Goal: Transaction & Acquisition: Purchase product/service

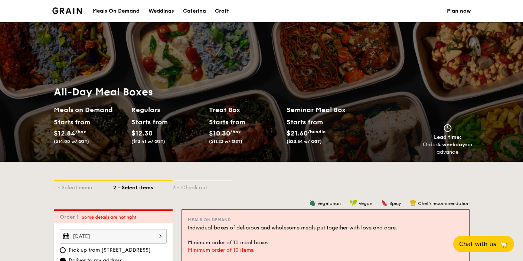
click at [209, 105] on h2 "Treat Box" at bounding box center [245, 110] width 72 height 10
click at [209, 117] on div "Starts from" at bounding box center [225, 122] width 33 height 11
click at [209, 105] on h2 "Treat Box" at bounding box center [245, 110] width 72 height 10
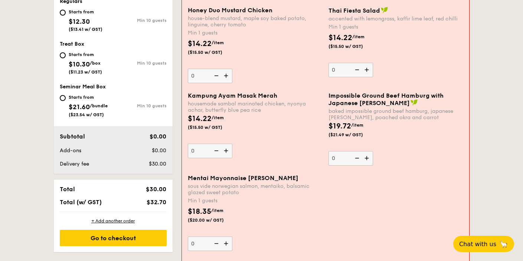
scroll to position [343, 0]
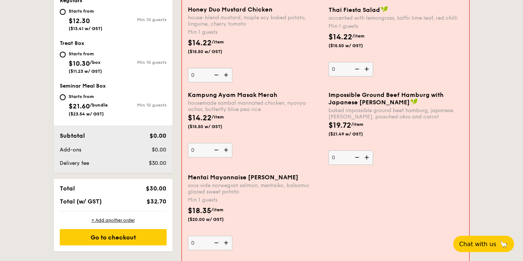
click at [69, 57] on div "Starts from" at bounding box center [85, 54] width 33 height 6
click at [60, 58] on input "Starts from $10.30 /box ($11.23 w/ GST) Min 10 guests" at bounding box center [63, 55] width 6 height 6
radio input "true"
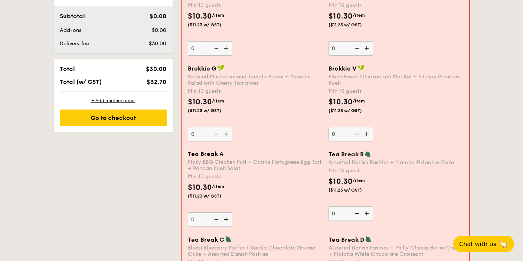
scroll to position [374, 0]
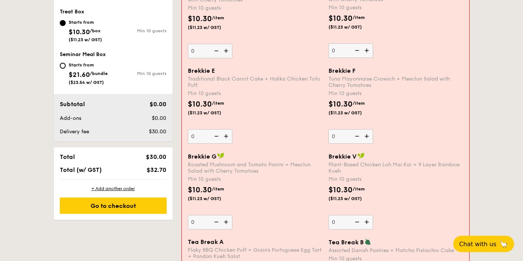
click at [69, 68] on div "Starts from" at bounding box center [88, 65] width 39 height 6
click at [60, 69] on input "Starts from $21.60 /bundle ($23.54 w/ GST) Min 10 guests" at bounding box center [63, 66] width 6 height 6
radio input "true"
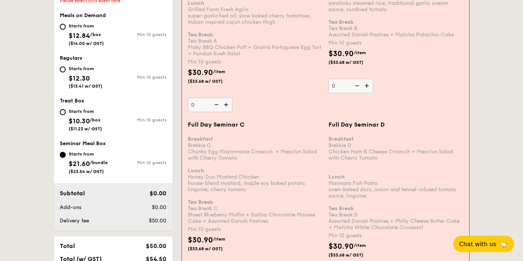
scroll to position [285, 0]
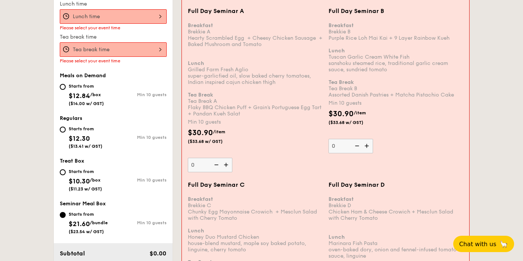
click at [69, 89] on div "Starts from" at bounding box center [86, 86] width 35 height 6
click at [60, 90] on input "Starts from $12.84 /box ($14.00 w/ GST) Min 10 guests" at bounding box center [63, 87] width 6 height 6
radio input "true"
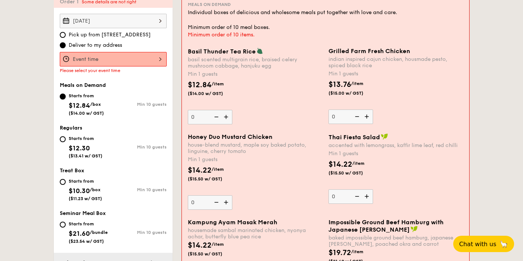
scroll to position [232, 0]
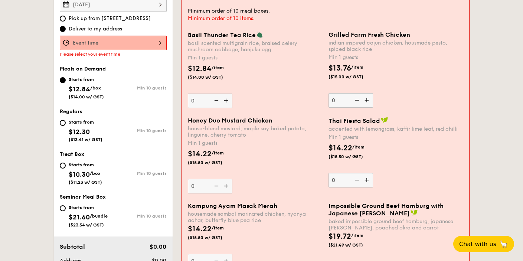
click at [221, 108] on img at bounding box center [226, 101] width 11 height 14
click at [188, 108] on input "0" at bounding box center [210, 101] width 45 height 14
type input "1"
click at [371, 107] on img at bounding box center [367, 100] width 11 height 14
click at [371, 108] on input "0" at bounding box center [351, 100] width 45 height 14
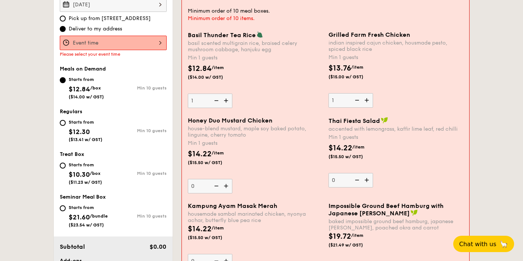
click at [371, 107] on img at bounding box center [367, 100] width 11 height 14
click at [371, 108] on input "1" at bounding box center [351, 100] width 45 height 14
type input "2"
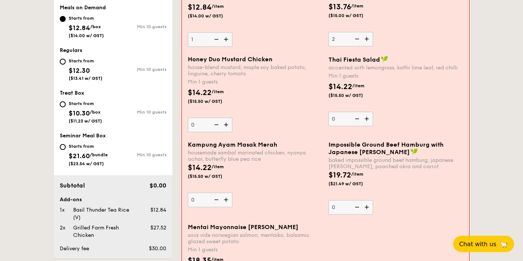
scroll to position [293, 0]
click at [221, 132] on img at bounding box center [226, 125] width 11 height 14
click at [188, 132] on input "0" at bounding box center [210, 125] width 45 height 14
type input "1"
click at [221, 46] on img at bounding box center [226, 39] width 11 height 14
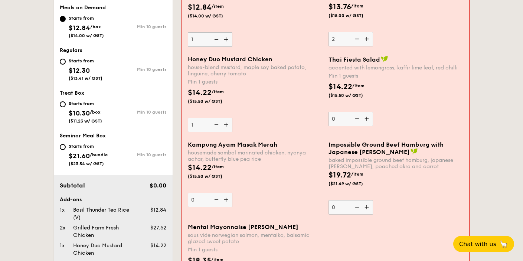
click at [188, 47] on input "1" at bounding box center [210, 39] width 45 height 14
click at [221, 46] on img at bounding box center [226, 39] width 11 height 14
click at [188, 47] on input "2" at bounding box center [210, 39] width 45 height 14
click at [221, 46] on img at bounding box center [226, 39] width 11 height 14
click at [188, 47] on input "3" at bounding box center [210, 39] width 45 height 14
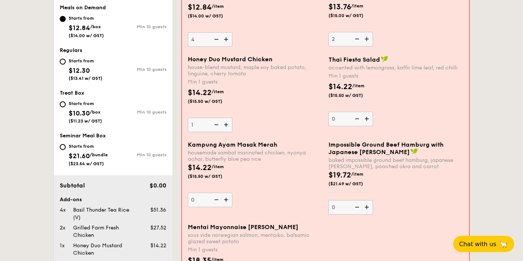
click at [221, 46] on img at bounding box center [226, 39] width 11 height 14
click at [188, 47] on input "4" at bounding box center [210, 39] width 45 height 14
type input "5"
click at [221, 132] on img at bounding box center [226, 125] width 11 height 14
click at [188, 132] on input "1" at bounding box center [210, 125] width 45 height 14
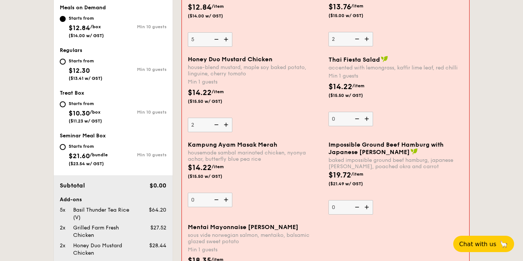
click at [221, 132] on img at bounding box center [226, 125] width 11 height 14
click at [188, 132] on input "2" at bounding box center [210, 125] width 45 height 14
type input "3"
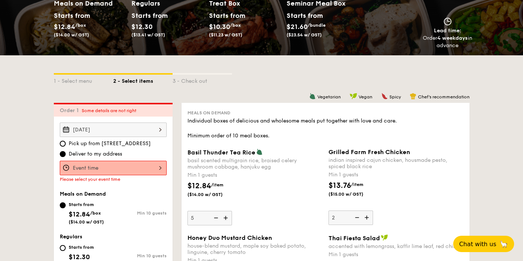
scroll to position [0, 0]
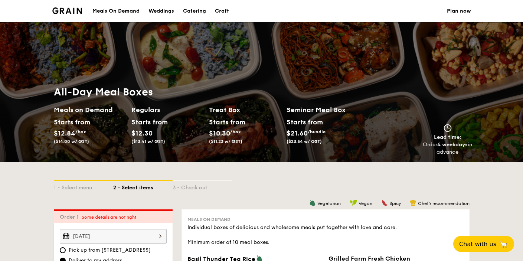
click at [54, 105] on h2 "Meals on Demand" at bounding box center [90, 110] width 72 height 10
click at [66, 85] on h1 "All-Day Meal Boxes" at bounding box center [209, 91] width 310 height 13
click at [0, 0] on img at bounding box center [0, 0] width 0 height 0
click at [92, 22] on div "Meals On Demand" at bounding box center [115, 11] width 47 height 22
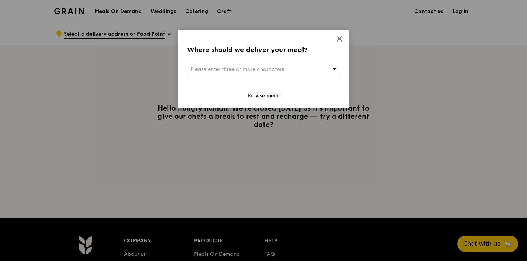
click at [332, 70] on icon at bounding box center [334, 69] width 5 height 2
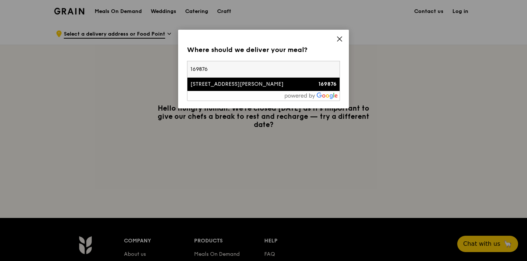
type input "169876"
click at [276, 88] on div "[STREET_ADDRESS][PERSON_NAME]" at bounding box center [245, 84] width 110 height 7
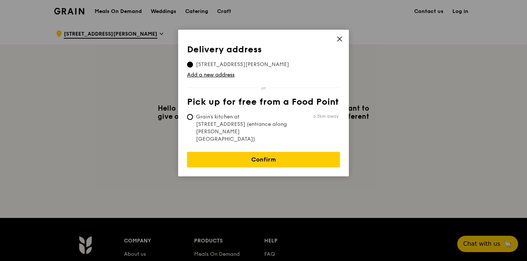
click at [337, 41] on icon at bounding box center [339, 39] width 4 height 4
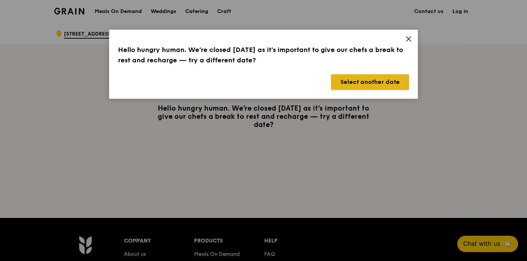
click at [407, 90] on button "Select another date" at bounding box center [370, 82] width 78 height 16
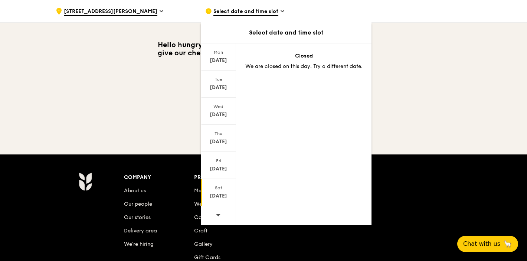
scroll to position [63, 0]
click at [216, 218] on icon at bounding box center [218, 215] width 5 height 6
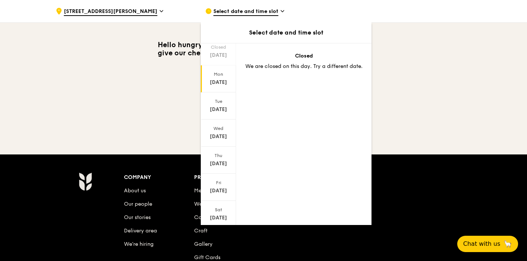
scroll to position [0, 0]
click at [205, 117] on div "[DATE]" at bounding box center [218, 103] width 35 height 27
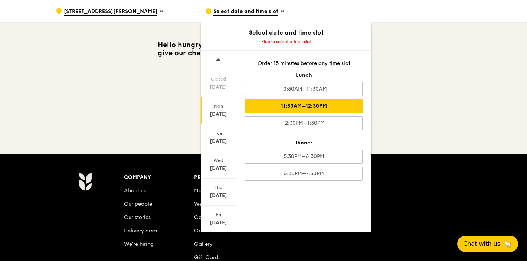
click at [267, 113] on div "11:30AM–12:30PM" at bounding box center [304, 106] width 118 height 14
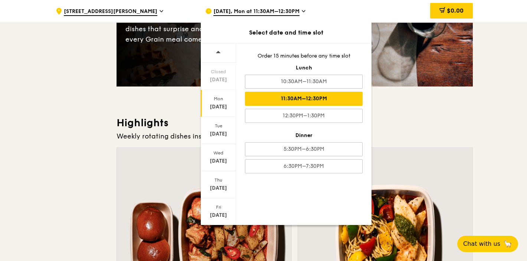
scroll to position [133, 0]
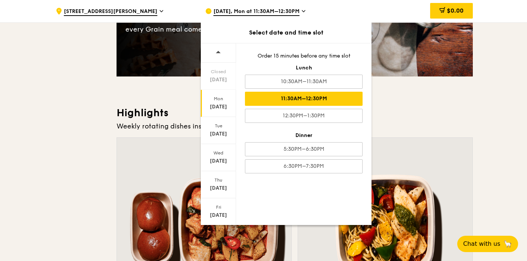
click at [417, 166] on div at bounding box center [385, 225] width 174 height 174
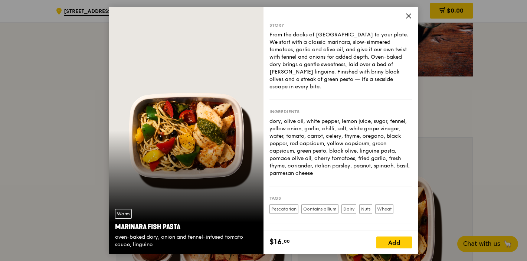
click at [412, 17] on icon at bounding box center [408, 16] width 7 height 7
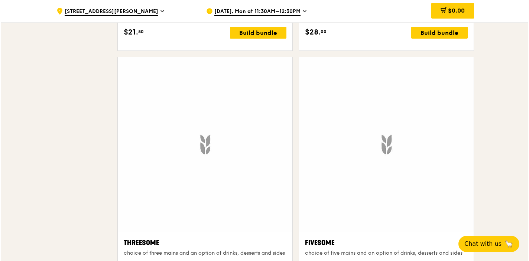
scroll to position [1606, 0]
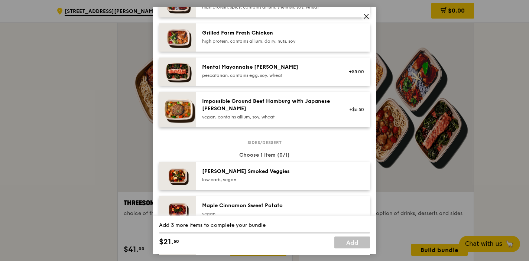
scroll to position [367, 0]
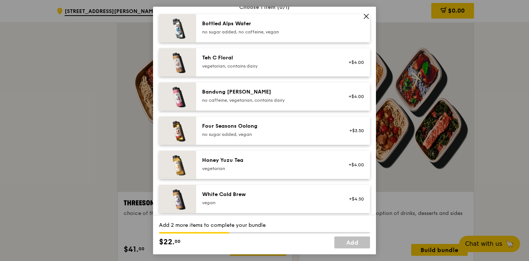
scroll to position [800, 0]
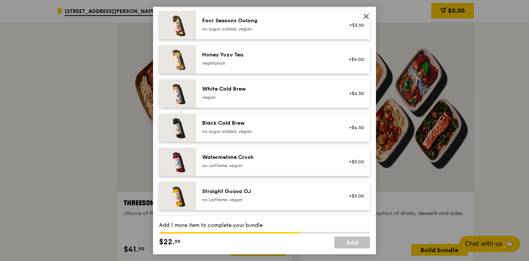
scroll to position [929, 0]
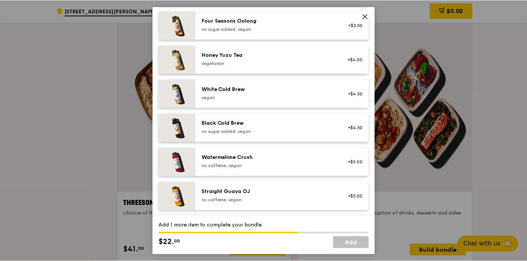
scroll to position [1294, 0]
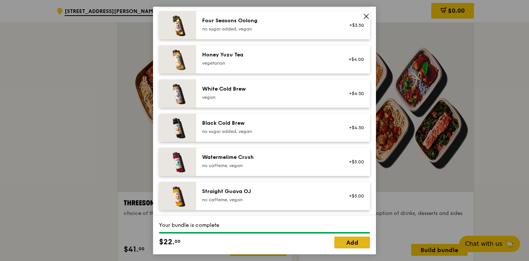
click at [337, 237] on link "Add" at bounding box center [352, 242] width 36 height 12
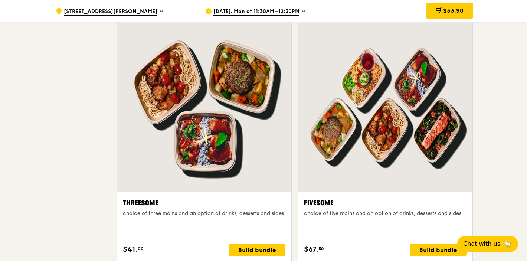
click at [0, 0] on icon at bounding box center [0, 0] width 0 height 0
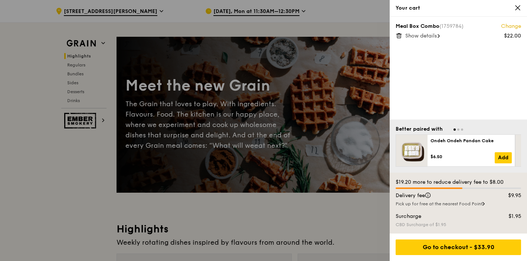
scroll to position [0, 0]
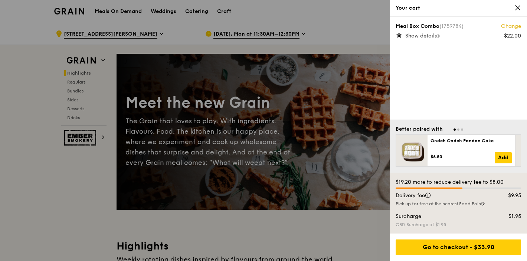
click at [510, 12] on div "Your cart" at bounding box center [458, 7] width 125 height 7
click at [515, 8] on icon at bounding box center [518, 7] width 7 height 7
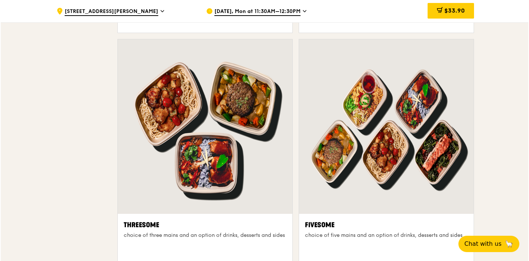
scroll to position [1593, 0]
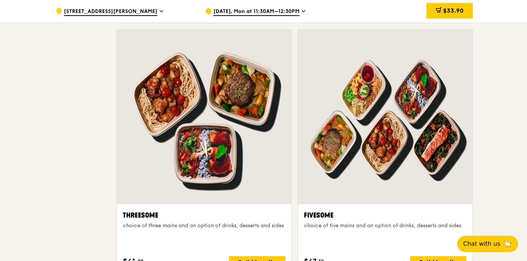
click at [229, 11] on div "Build bundle" at bounding box center [257, 5] width 56 height 12
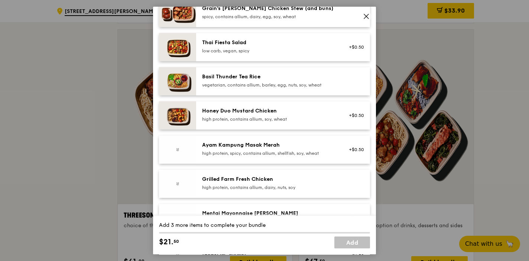
scroll to position [117, 0]
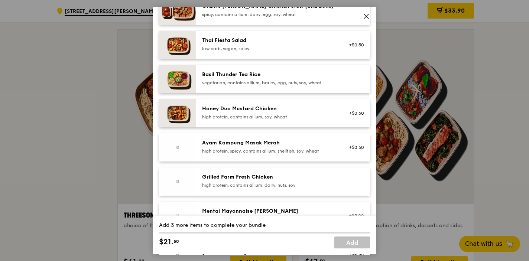
click at [229, 44] on div "Thai Fiesta Salad" at bounding box center [268, 40] width 133 height 7
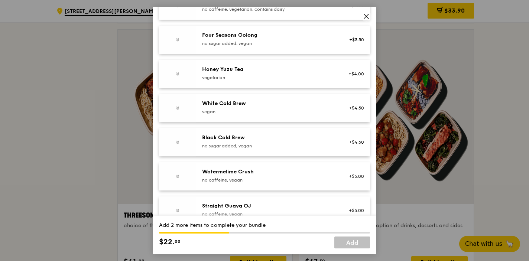
scroll to position [848, 0]
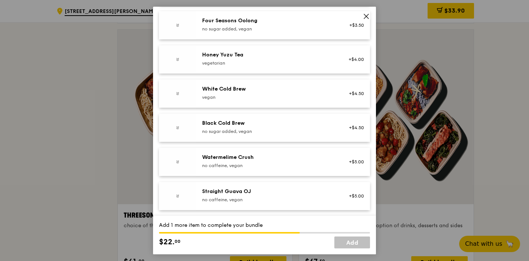
scroll to position [1026, 0]
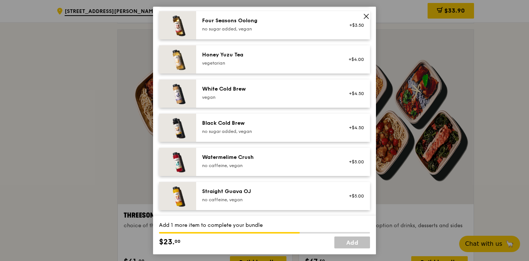
scroll to position [1452, 0]
click at [279, 59] on div "Honey Yuzu Tea" at bounding box center [268, 54] width 133 height 7
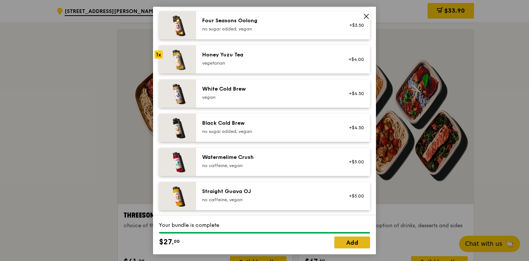
click at [334, 239] on link "Add" at bounding box center [352, 242] width 36 height 12
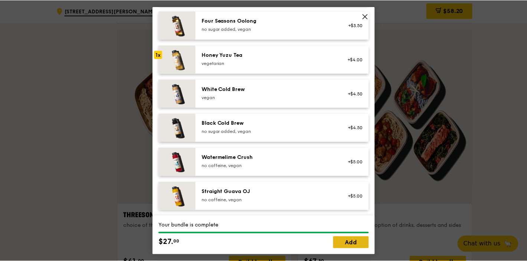
scroll to position [1593, 0]
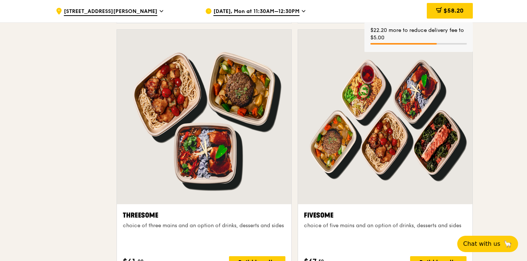
click at [0, 0] on span "2" at bounding box center [0, 0] width 0 height 0
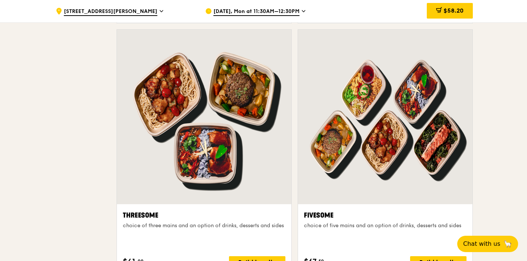
click at [0, 0] on icon at bounding box center [0, 0] width 0 height 0
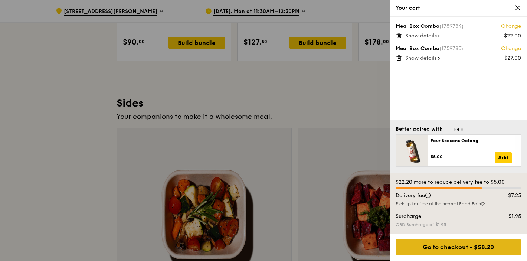
scroll to position [2042, 0]
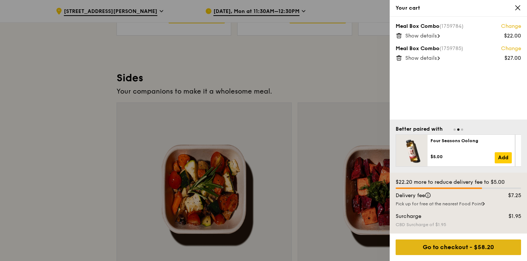
click at [464, 239] on div "Go to checkout - $58.20" at bounding box center [458, 247] width 125 height 16
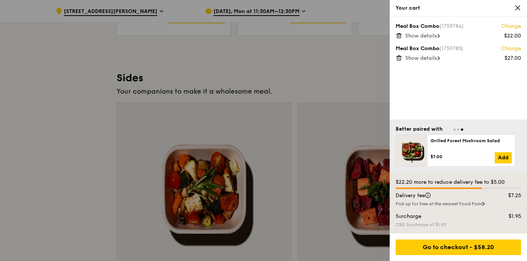
click at [451, 30] on div "Meal Box Combo (1759784) Change" at bounding box center [458, 26] width 125 height 7
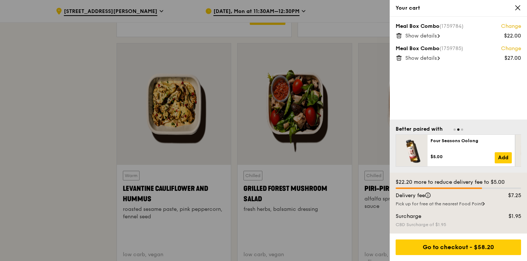
scroll to position [2438, 0]
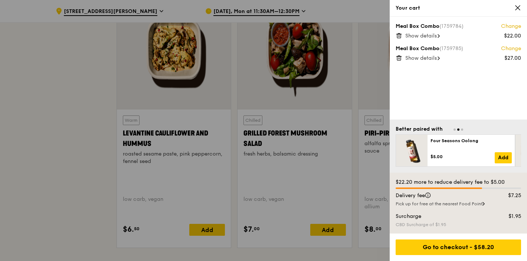
click at [455, 173] on div "$22.20 more to reduce delivery fee to $5.00 Delivery fee $7.25 Pick up for free…" at bounding box center [458, 203] width 137 height 61
click at [519, 9] on div "Your cart" at bounding box center [458, 8] width 137 height 17
click at [516, 9] on icon at bounding box center [518, 8] width 4 height 4
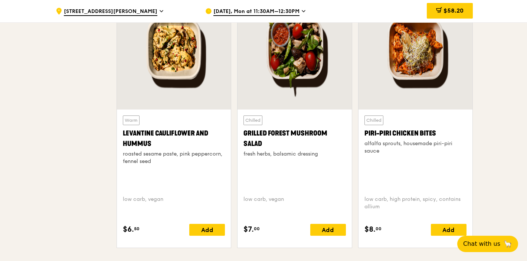
click at [0, 0] on icon at bounding box center [0, 0] width 0 height 0
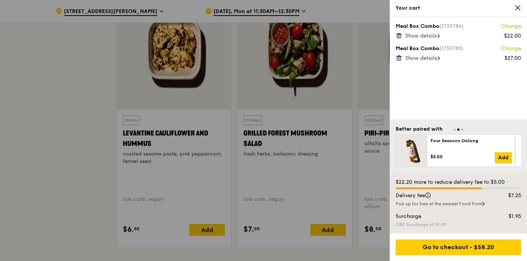
click at [455, 120] on div "Better paired with Ondeh Ondeh Pandan Cake $6.50 Add Four Seasons Oolong $5.00 …" at bounding box center [458, 146] width 137 height 53
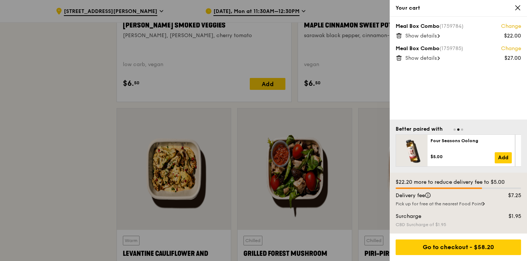
scroll to position [2416, 0]
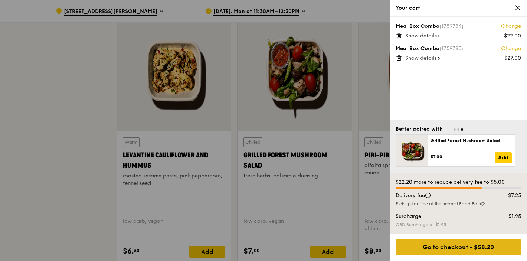
click at [463, 239] on div "Go to checkout - $58.20" at bounding box center [458, 247] width 125 height 16
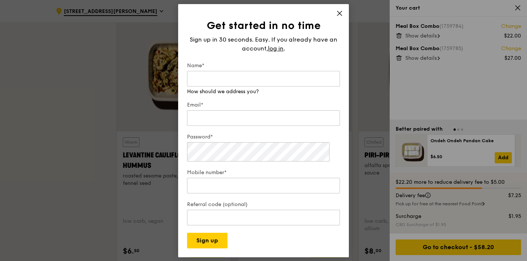
scroll to position [0, 0]
click at [263, 87] on input "Name*" at bounding box center [263, 79] width 153 height 16
type input "m"
type input "[PERSON_NAME]"
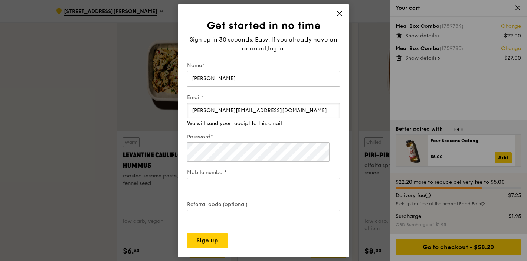
scroll to position [65, 0]
type input "[PERSON_NAME][EMAIL_ADDRESS][DOMAIN_NAME]"
click at [272, 170] on form "Name* [PERSON_NAME] Email* [PERSON_NAME][EMAIL_ADDRESS][DOMAIN_NAME] We will se…" at bounding box center [263, 155] width 153 height 186
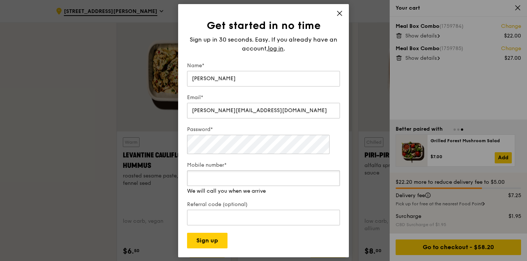
click at [268, 186] on input "Mobile number*" at bounding box center [263, 178] width 153 height 16
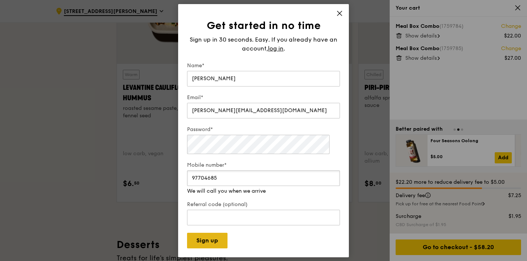
type input "97704685"
drag, startPoint x: 236, startPoint y: 252, endPoint x: 247, endPoint y: 246, distance: 12.3
click at [228, 248] on button "Sign up" at bounding box center [207, 241] width 40 height 16
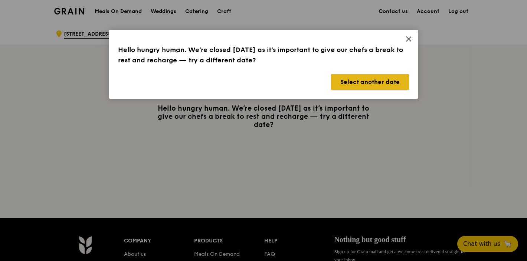
click at [387, 90] on button "Select another date" at bounding box center [370, 82] width 78 height 16
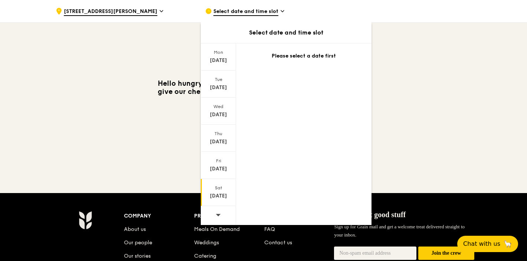
scroll to position [55, 0]
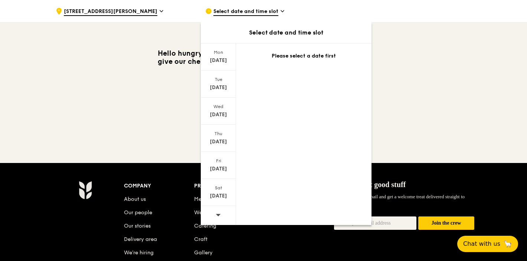
click at [216, 216] on icon at bounding box center [218, 215] width 5 height 2
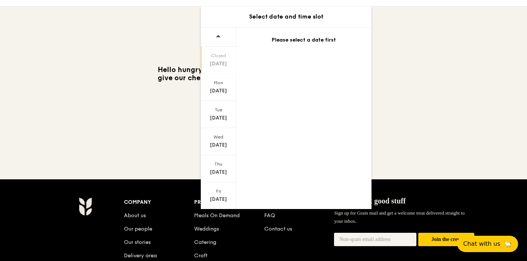
scroll to position [0, 0]
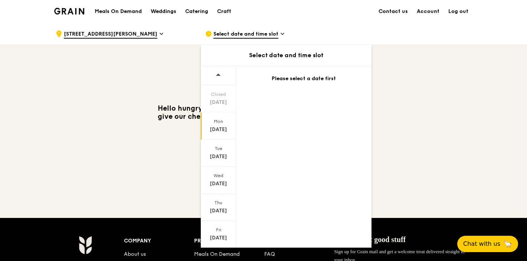
click at [210, 133] on div "[DATE]" at bounding box center [218, 129] width 33 height 7
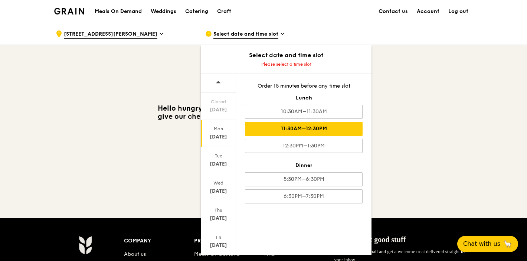
click at [276, 136] on div "11:30AM–12:30PM" at bounding box center [304, 129] width 118 height 14
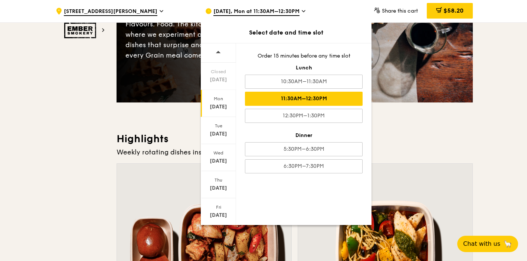
scroll to position [208, 0]
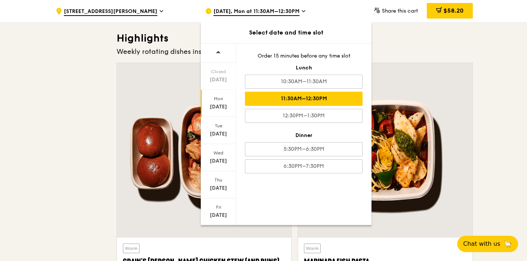
click at [438, 45] on h3 "Highlights" at bounding box center [295, 38] width 356 height 13
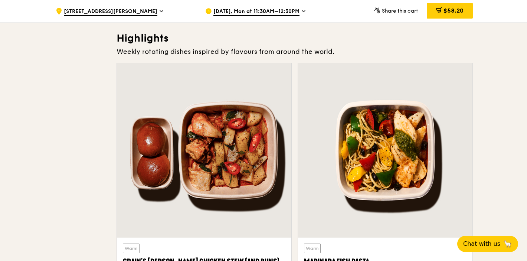
click at [294, 9] on span "[DATE], Mon at 11:30AM–12:30PM" at bounding box center [256, 12] width 86 height 8
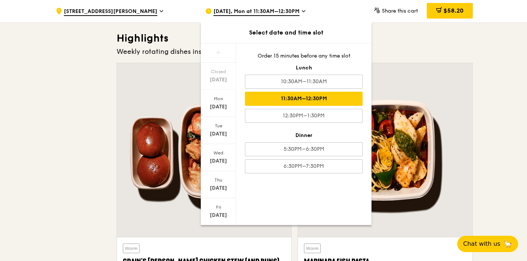
click at [440, 45] on h3 "Highlights" at bounding box center [295, 38] width 356 height 13
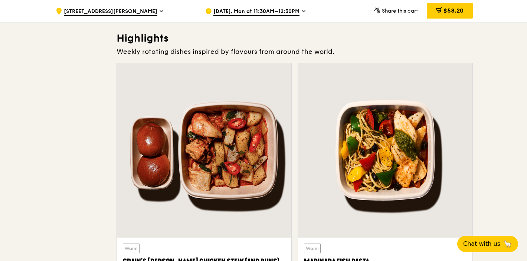
click at [0, 0] on span "2" at bounding box center [0, 0] width 0 height 0
click at [0, 0] on div "2" at bounding box center [0, 0] width 0 height 0
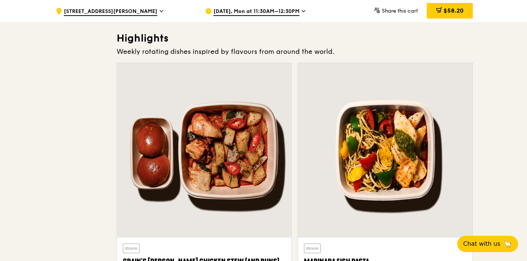
click at [0, 0] on icon at bounding box center [0, 0] width 0 height 0
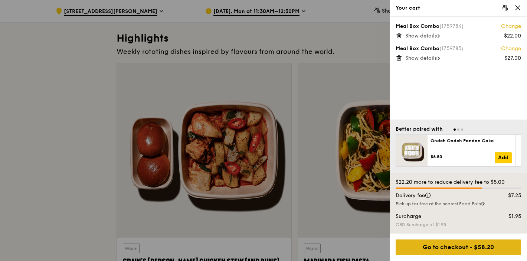
click at [466, 239] on div "Go to checkout - $58.20" at bounding box center [458, 247] width 125 height 16
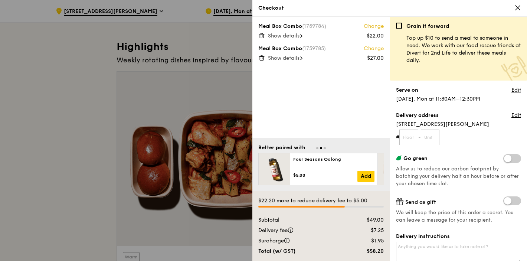
scroll to position [0, 0]
click at [212, 45] on div at bounding box center [263, 130] width 527 height 261
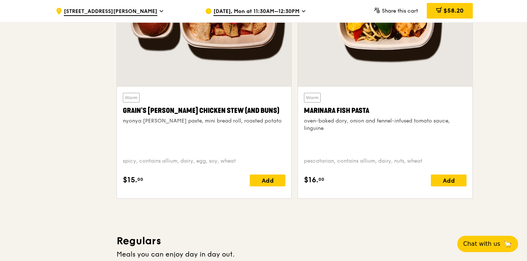
scroll to position [402, 0]
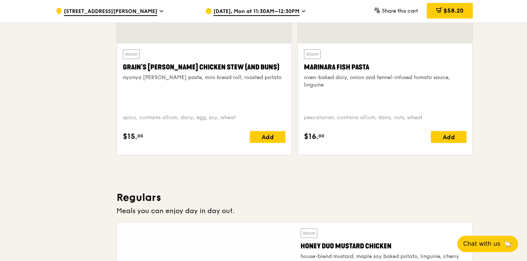
click at [0, 0] on span "2" at bounding box center [0, 0] width 0 height 0
click at [0, 0] on icon at bounding box center [0, 0] width 0 height 0
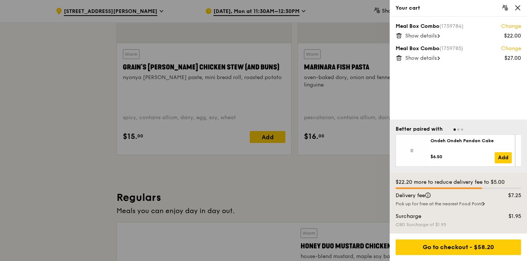
click at [516, 10] on div "Your cart Meal Box Combo (1759784) Change $22.00 Show details Meal Box Combo (1…" at bounding box center [263, 130] width 527 height 261
click at [516, 11] on icon at bounding box center [518, 7] width 7 height 7
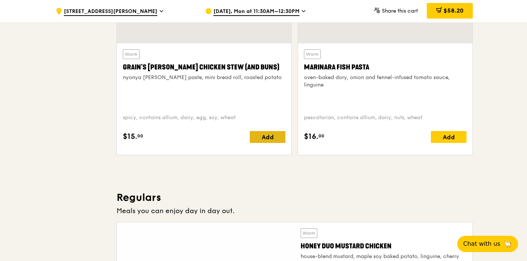
click at [250, 143] on div "Add" at bounding box center [268, 137] width 36 height 12
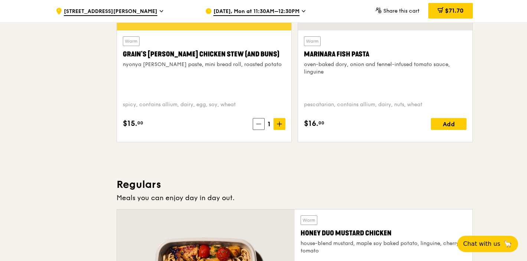
scroll to position [457, 0]
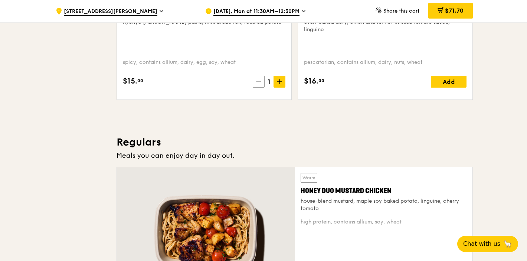
click at [253, 88] on span at bounding box center [259, 82] width 12 height 12
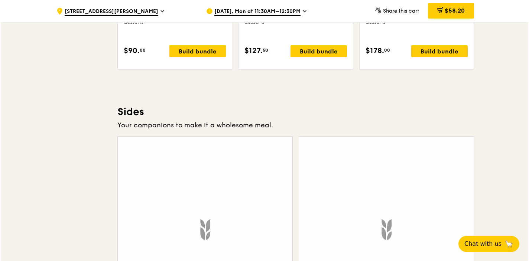
scroll to position [2140, 0]
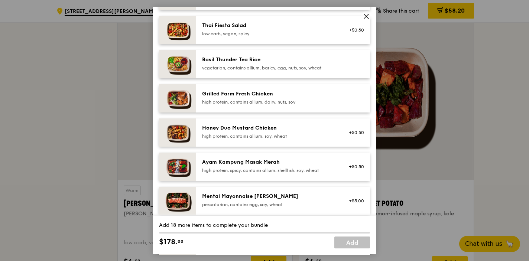
scroll to position [0, 0]
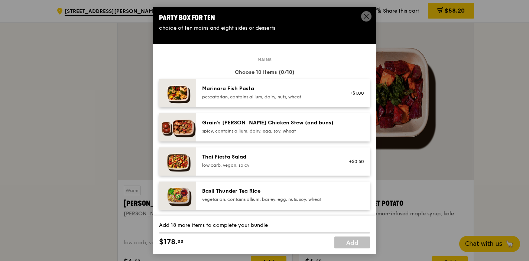
click at [255, 100] on div "Marinara Fish Pasta pescatarian, contains allium, dairy, nuts, wheat" at bounding box center [268, 92] width 133 height 15
click at [347, 100] on link "Remove" at bounding box center [355, 96] width 17 height 5
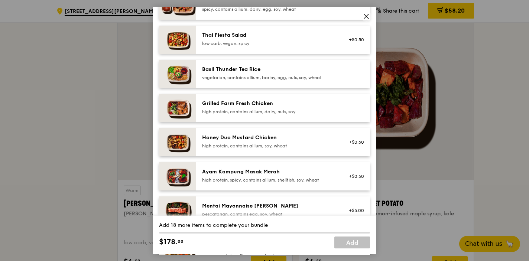
scroll to position [215, 0]
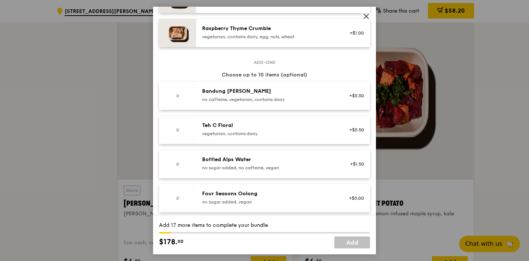
scroll to position [751, 0]
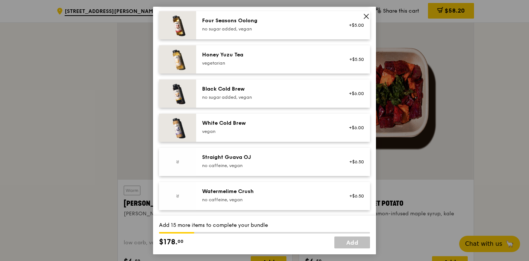
scroll to position [1432, 0]
click at [299, 32] on div "no sugar added, vegan" at bounding box center [268, 29] width 133 height 6
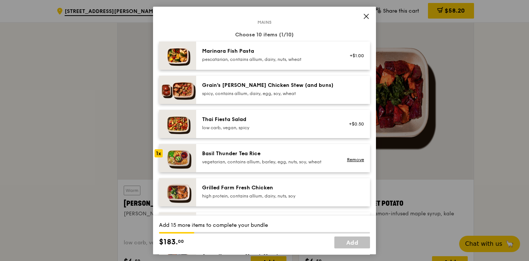
scroll to position [142, 0]
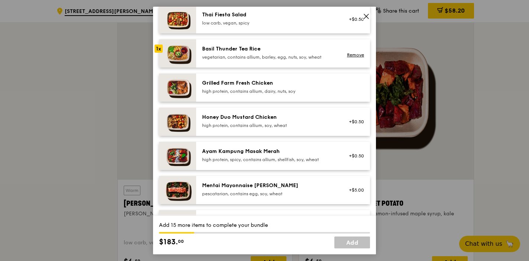
click at [314, 60] on div "vegetarian, contains allium, barley, egg, nuts, soy, wheat" at bounding box center [268, 57] width 133 height 6
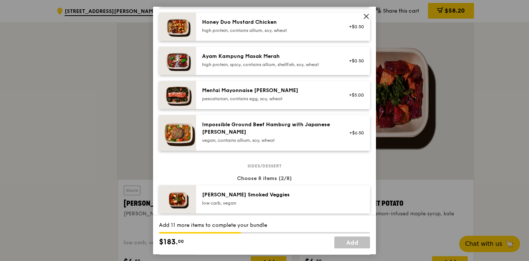
scroll to position [238, 0]
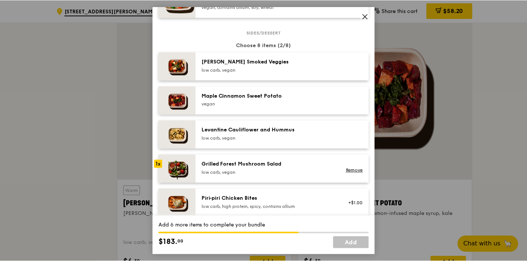
scroll to position [211, 0]
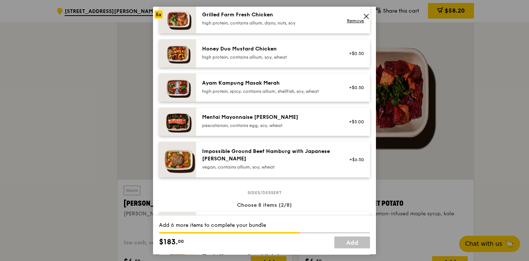
click at [365, 19] on icon at bounding box center [366, 16] width 4 height 4
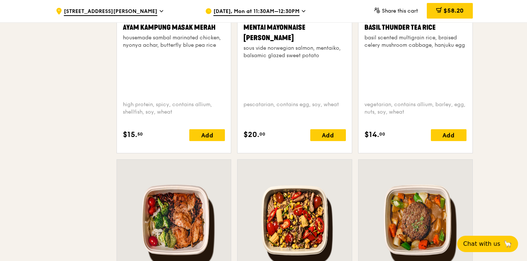
scroll to position [867, 0]
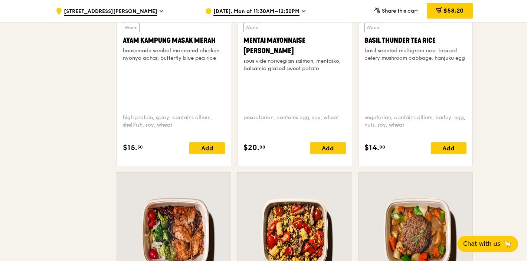
click at [123, 46] on div "Ayam Kampung Masak Merah" at bounding box center [174, 40] width 102 height 10
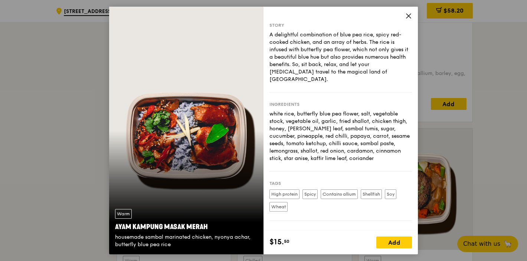
scroll to position [923, 0]
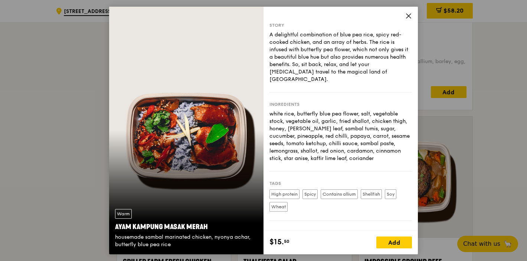
click at [412, 14] on icon at bounding box center [408, 16] width 7 height 7
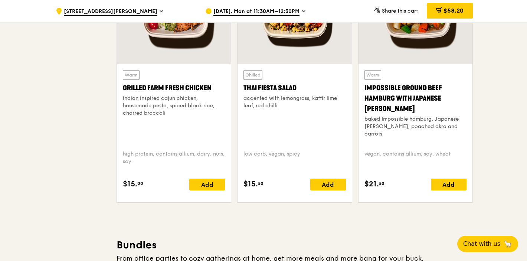
scroll to position [1208, 0]
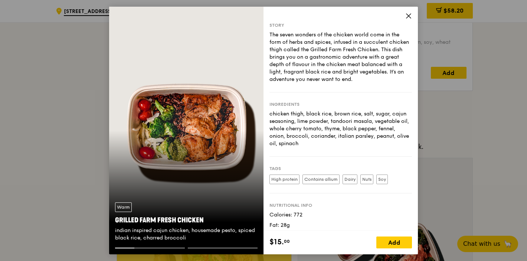
click at [412, 13] on span at bounding box center [408, 17] width 7 height 8
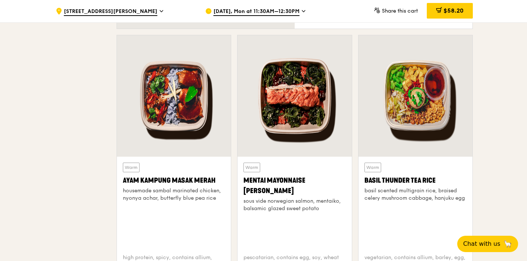
scroll to position [659, 0]
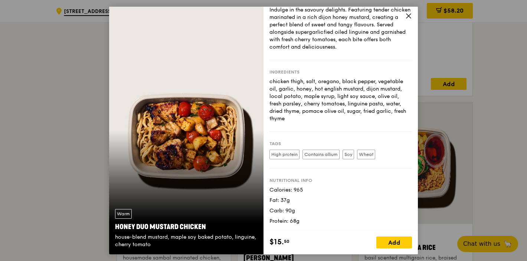
scroll to position [0, 0]
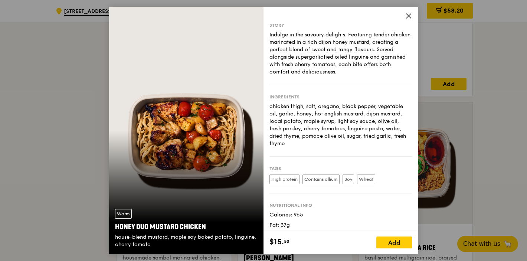
click at [411, 18] on icon at bounding box center [409, 16] width 4 height 4
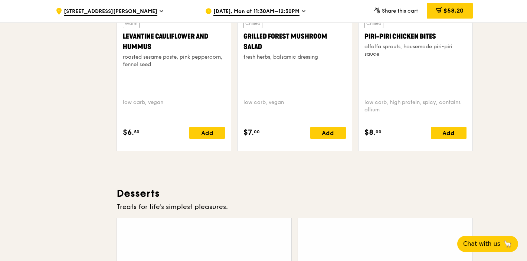
scroll to position [2674, 0]
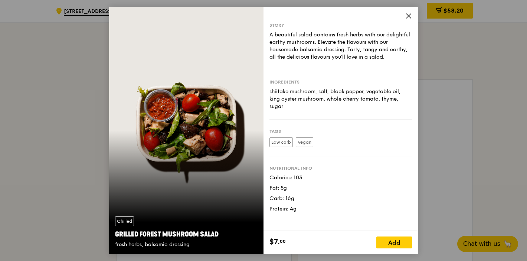
click at [411, 15] on icon at bounding box center [409, 16] width 4 height 4
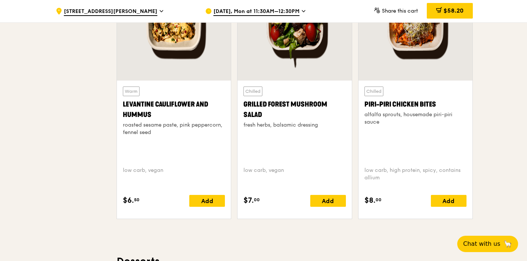
scroll to position [2395, 0]
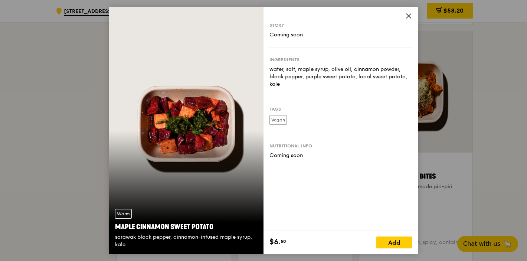
click at [412, 18] on icon at bounding box center [408, 16] width 7 height 7
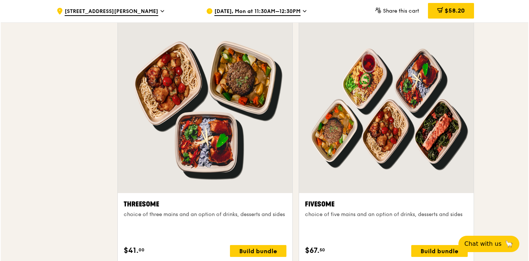
scroll to position [1605, 0]
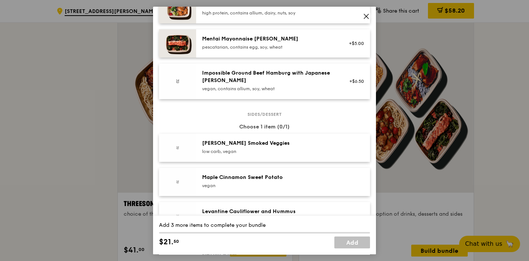
scroll to position [304, 0]
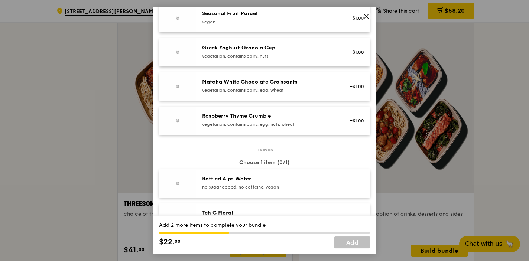
scroll to position [643, 0]
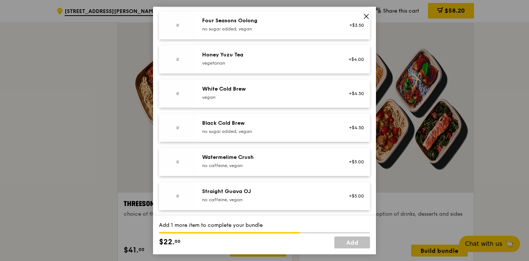
scroll to position [1030, 0]
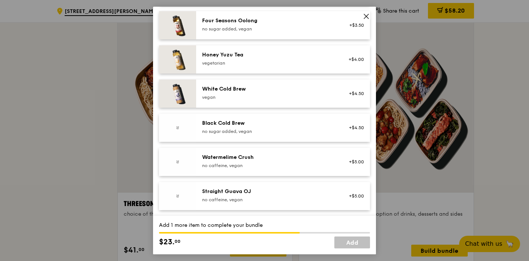
click at [286, 32] on div "no sugar added, vegan" at bounding box center [268, 29] width 133 height 6
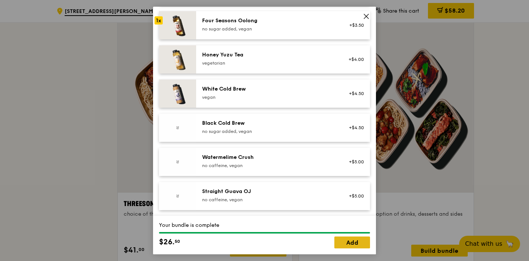
click at [337, 237] on link "Add" at bounding box center [352, 242] width 36 height 12
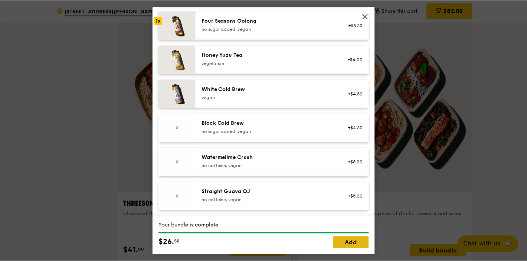
scroll to position [1605, 0]
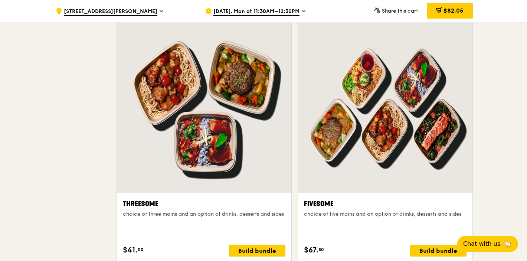
click at [0, 0] on icon at bounding box center [0, 0] width 0 height 0
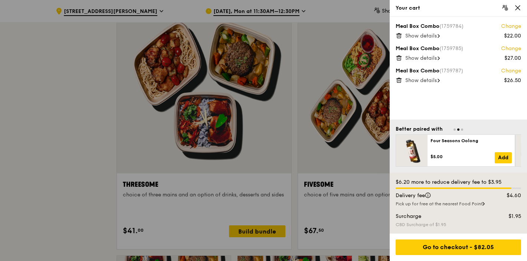
scroll to position [1666, 0]
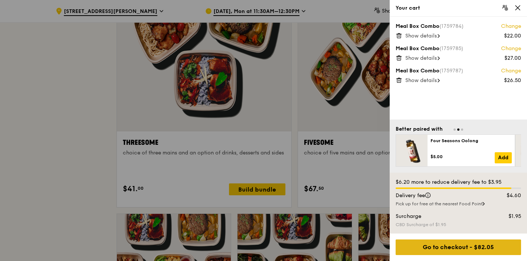
click at [472, 239] on div "Go to checkout - $82.05" at bounding box center [458, 247] width 125 height 16
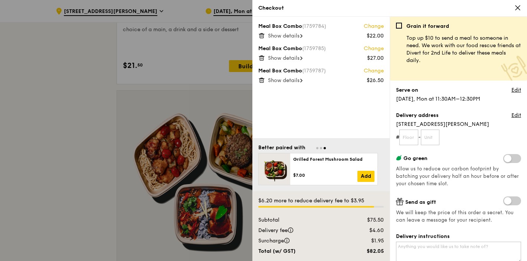
scroll to position [1403, 0]
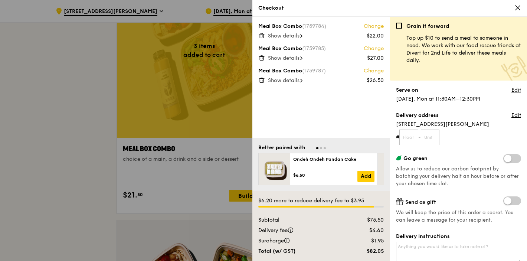
click at [515, 11] on icon at bounding box center [518, 7] width 7 height 7
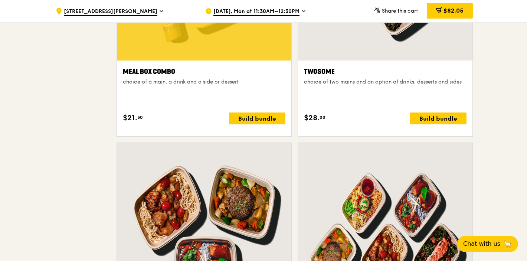
scroll to position [1520, 0]
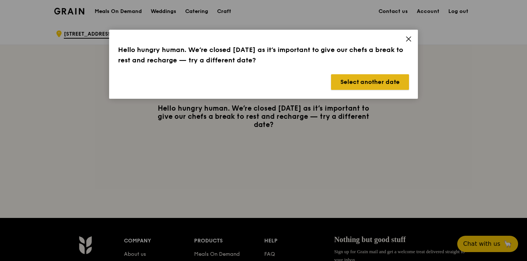
click at [409, 90] on button "Select another date" at bounding box center [370, 82] width 78 height 16
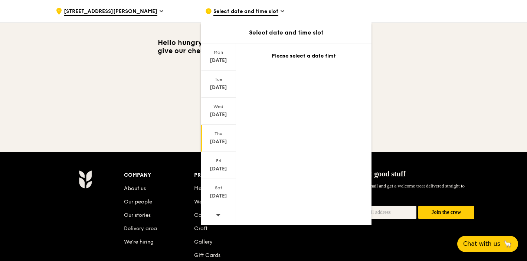
scroll to position [153, 0]
click at [216, 218] on icon at bounding box center [218, 215] width 5 height 6
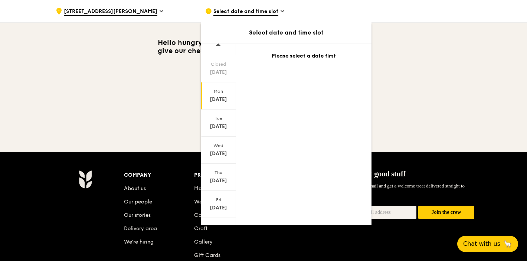
click at [210, 103] on div "[DATE]" at bounding box center [218, 99] width 33 height 7
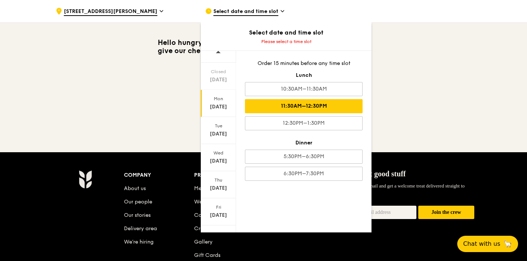
click at [297, 113] on div "11:30AM–12:30PM" at bounding box center [304, 106] width 118 height 14
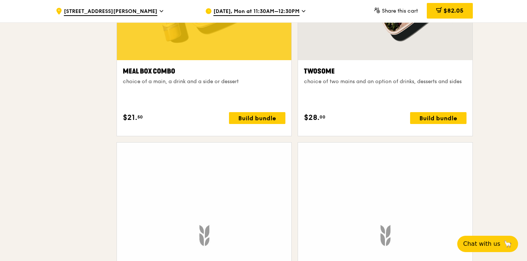
scroll to position [1544, 0]
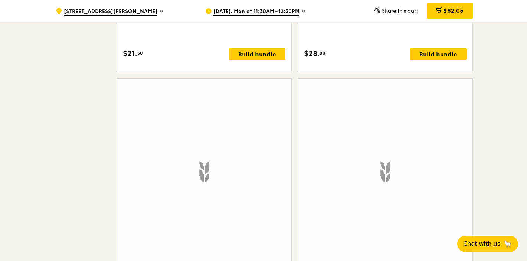
click at [0, 0] on icon at bounding box center [0, 0] width 0 height 0
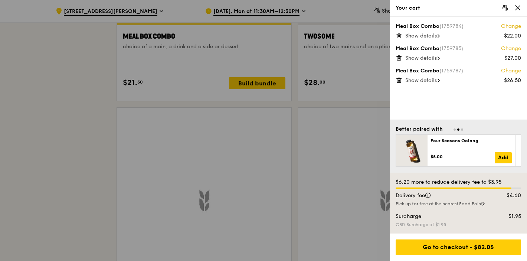
scroll to position [1386, 0]
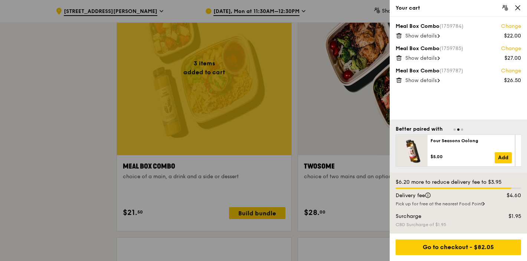
drag, startPoint x: 470, startPoint y: 41, endPoint x: 506, endPoint y: 35, distance: 36.9
click at [464, 29] on span "(1759784)" at bounding box center [452, 26] width 24 height 6
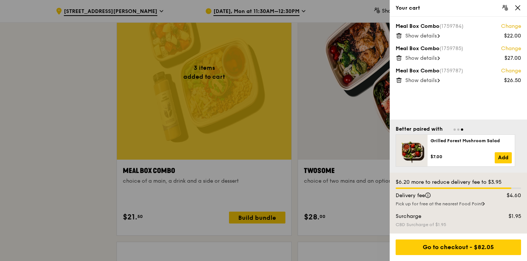
scroll to position [1153, 0]
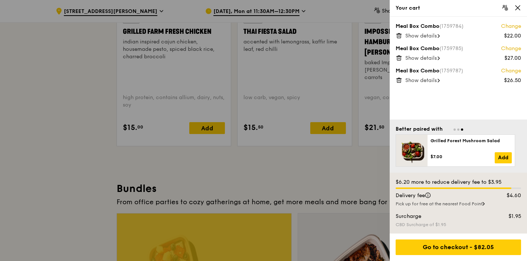
drag, startPoint x: 523, startPoint y: 36, endPoint x: 523, endPoint y: 30, distance: 5.6
click at [523, 30] on div "Meal Box Combo (1759784) Change $22.00 Show details Meal Box Combo (1759785) Ch…" at bounding box center [458, 68] width 137 height 103
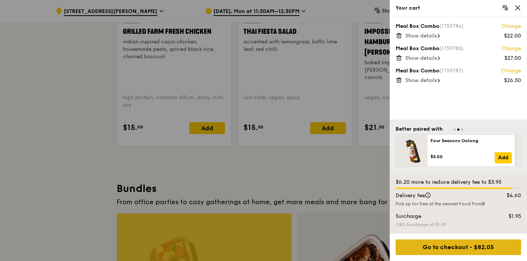
click at [469, 239] on div "Go to checkout - $82.05" at bounding box center [458, 247] width 125 height 16
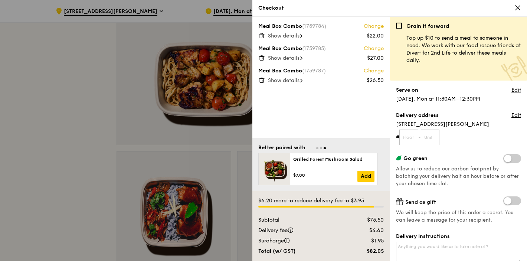
scroll to position [582, 0]
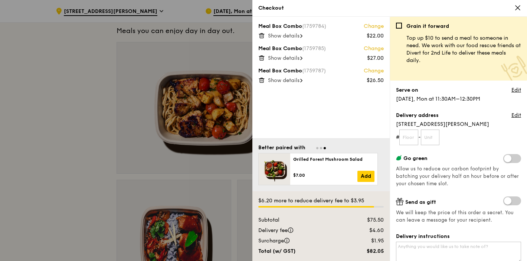
click at [264, 79] on icon at bounding box center [262, 81] width 4 height 4
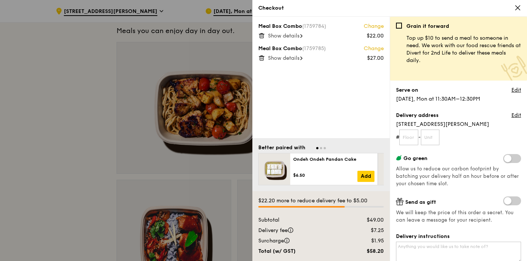
click at [264, 56] on icon at bounding box center [262, 58] width 4 height 4
click at [265, 39] on icon at bounding box center [261, 35] width 7 height 7
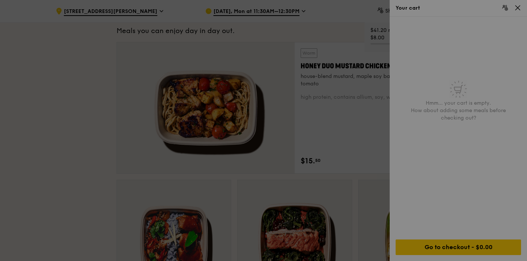
scroll to position [0, 0]
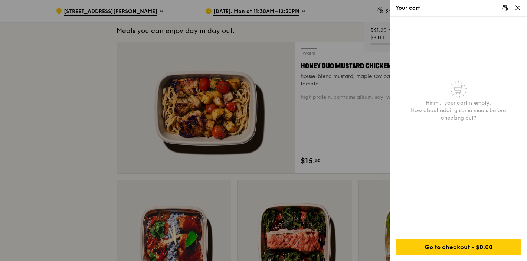
click at [516, 11] on icon at bounding box center [518, 7] width 7 height 7
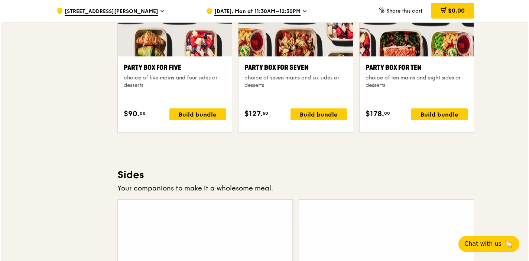
scroll to position [2082, 0]
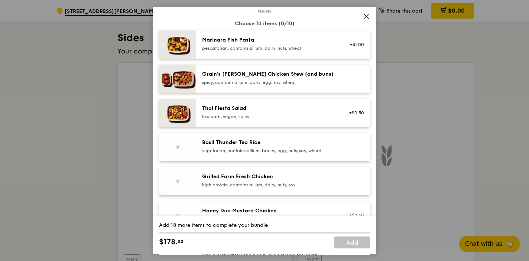
scroll to position [51, 0]
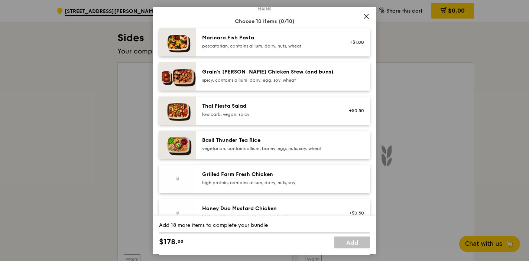
click at [165, 91] on img at bounding box center [177, 76] width 37 height 28
click at [172, 91] on img at bounding box center [177, 76] width 37 height 28
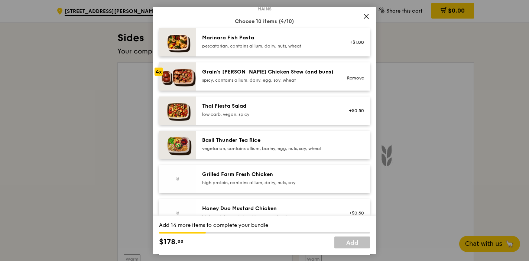
click at [172, 91] on img at bounding box center [177, 76] width 37 height 28
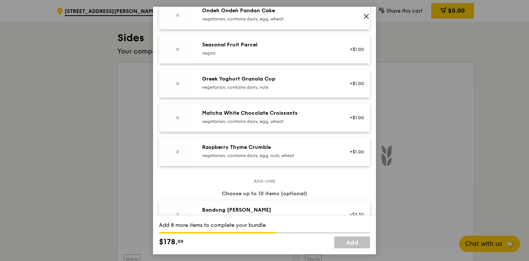
scroll to position [652, 0]
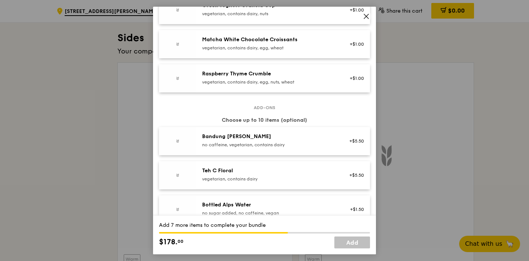
scroll to position [681, 0]
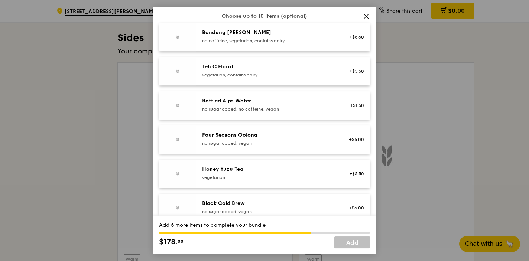
scroll to position [784, 0]
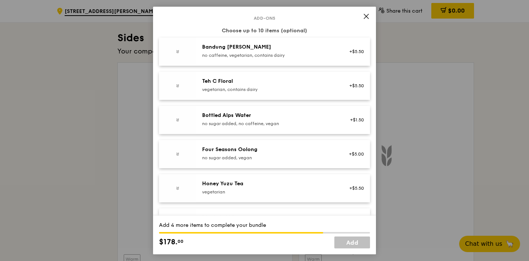
scroll to position [891, 0]
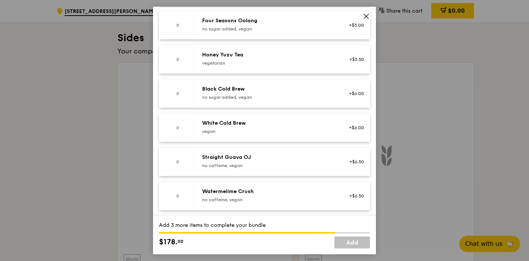
scroll to position [1085, 0]
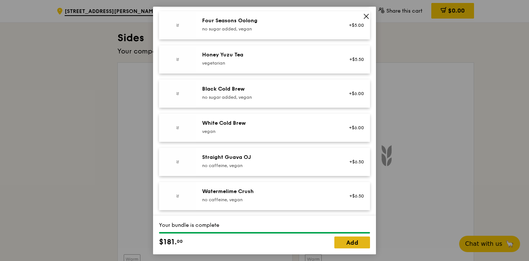
click at [349, 237] on link "Add" at bounding box center [352, 242] width 36 height 12
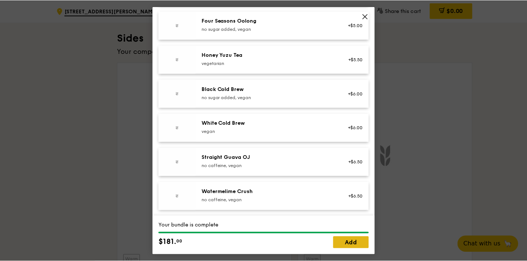
scroll to position [2082, 0]
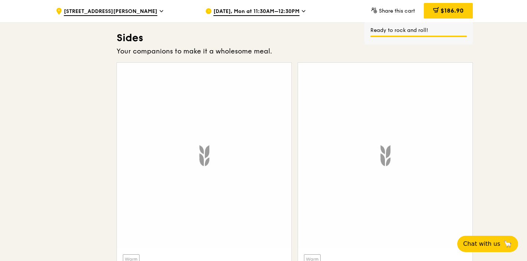
click at [0, 0] on icon at bounding box center [0, 0] width 0 height 0
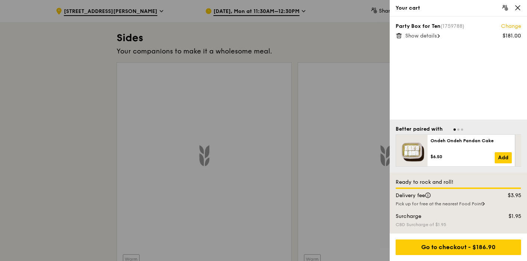
click at [515, 9] on icon at bounding box center [518, 7] width 7 height 7
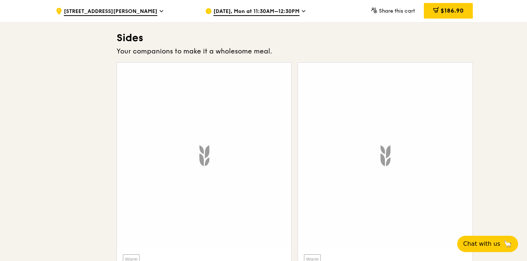
click at [0, 0] on span "1" at bounding box center [0, 0] width 0 height 0
click at [0, 0] on icon at bounding box center [0, 0] width 0 height 0
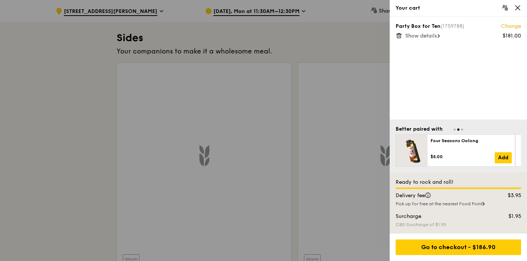
scroll to position [29, 0]
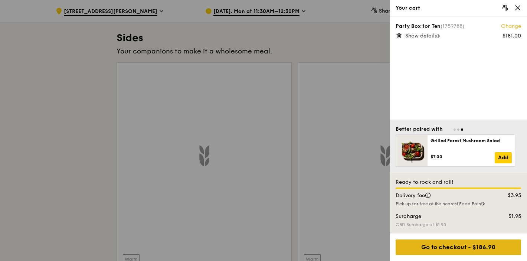
click at [503, 239] on div "Go to checkout - $186.90" at bounding box center [458, 247] width 125 height 16
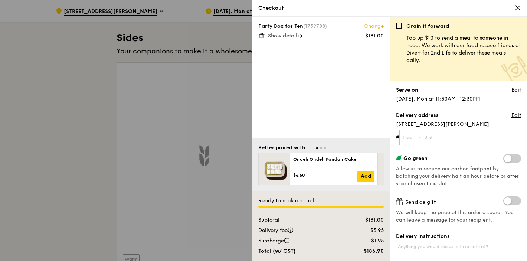
click at [515, 9] on icon at bounding box center [518, 7] width 7 height 7
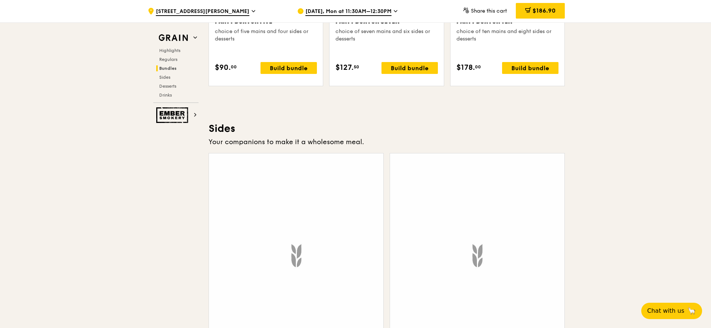
scroll to position [1971, 0]
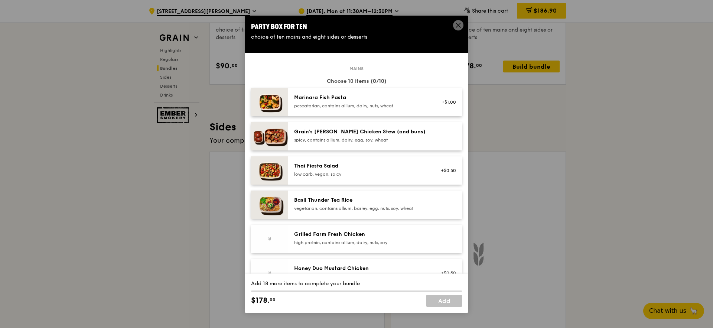
click at [355, 101] on div "Marinara Fish Pasta" at bounding box center [360, 97] width 133 height 7
click at [250, 101] on div "1x" at bounding box center [251, 97] width 8 height 8
click at [456, 25] on icon at bounding box center [458, 25] width 7 height 7
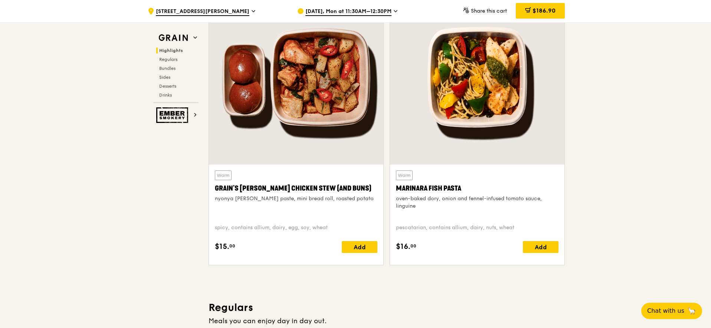
scroll to position [294, 0]
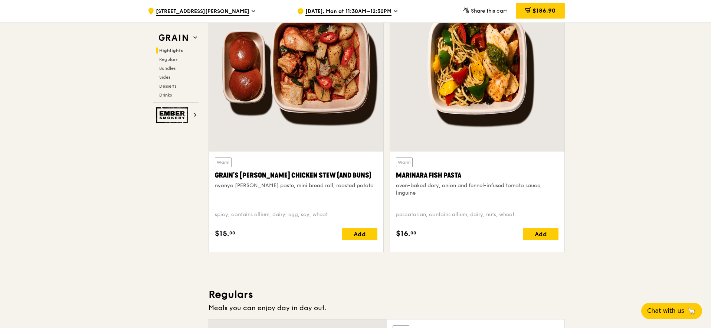
click at [247, 180] on div "Grain's [PERSON_NAME] Chicken Stew (and buns)" at bounding box center [296, 175] width 163 height 10
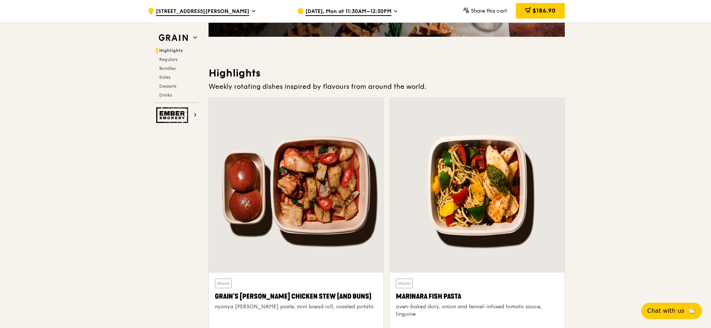
scroll to position [298, 0]
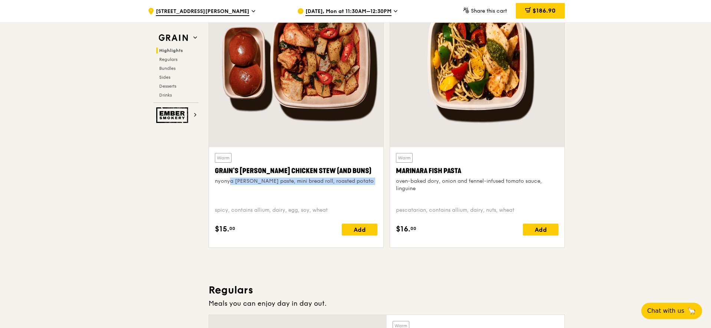
drag, startPoint x: 115, startPoint y: 234, endPoint x: 326, endPoint y: 238, distance: 210.6
click at [326, 238] on div "Warm Grain's Curry Chicken Stew (and buns) nyonya curry paste, mini bread roll,…" at bounding box center [296, 197] width 163 height 88
copy div "nyonya [PERSON_NAME] paste, mini bread roll, roasted potato"
click at [435, 218] on div "pescatarian, contains allium, dairy, nuts, wheat" at bounding box center [477, 211] width 163 height 11
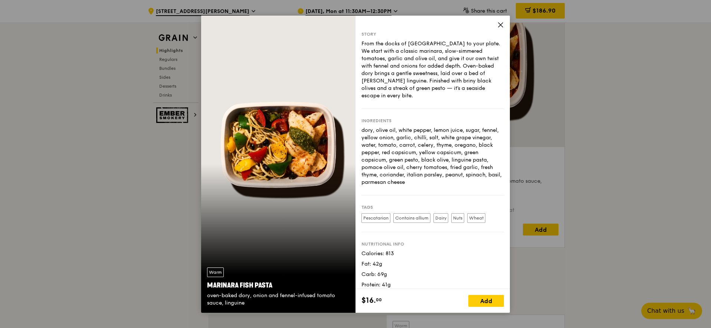
click at [504, 22] on icon at bounding box center [501, 25] width 7 height 7
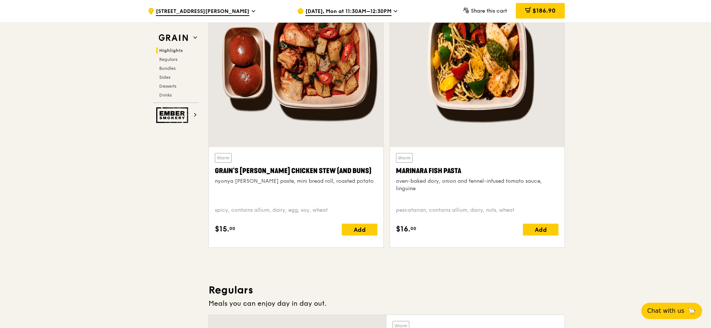
drag, startPoint x: 403, startPoint y: 232, endPoint x: 652, endPoint y: 231, distance: 249.1
click at [527, 192] on div "oven-baked dory, onion and fennel-infused tomato sauce, linguine" at bounding box center [477, 184] width 163 height 15
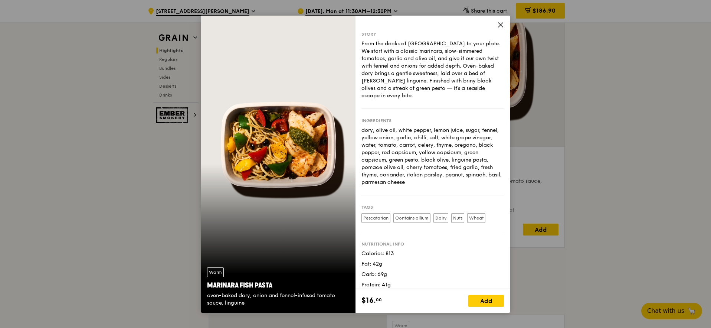
copy div "oven-baked dory, onion and fennel-infused tomato sauce, linguine"
click at [504, 25] on icon at bounding box center [501, 25] width 7 height 7
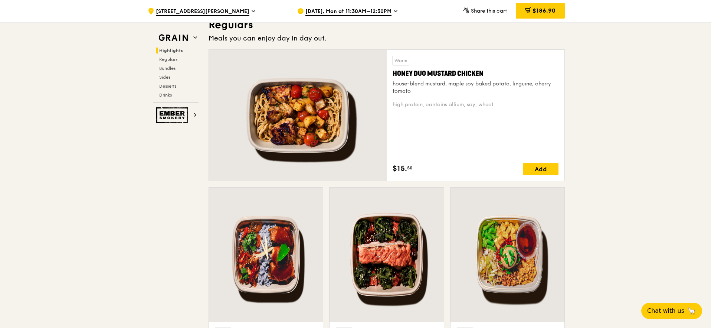
scroll to position [566, 0]
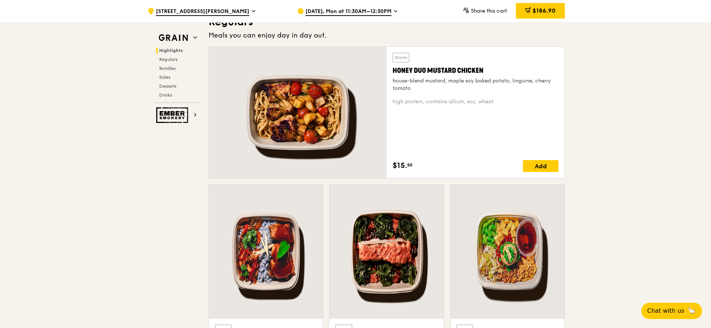
drag, startPoint x: 399, startPoint y: 179, endPoint x: 435, endPoint y: 186, distance: 36.6
click at [435, 92] on div "house-blend mustard, maple soy baked potato, linguine, cherry tomato" at bounding box center [476, 84] width 166 height 15
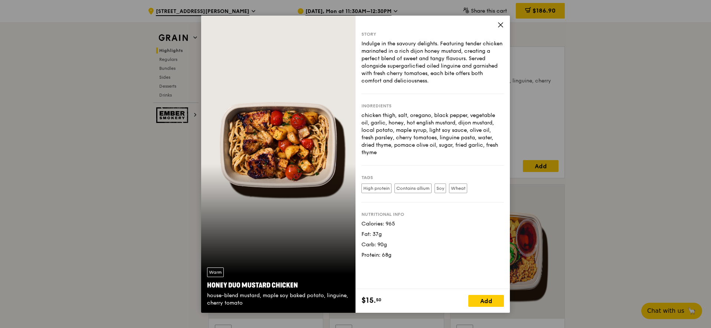
click at [504, 22] on icon at bounding box center [501, 25] width 7 height 7
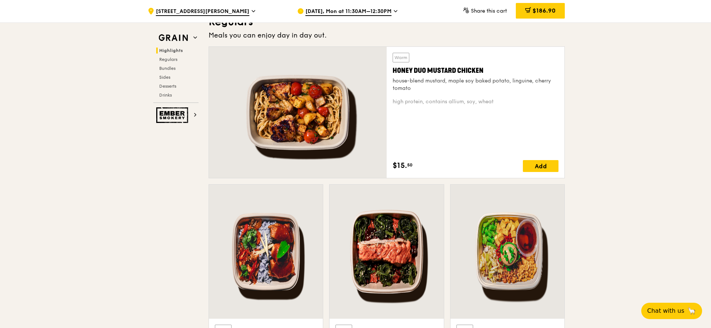
drag, startPoint x: 383, startPoint y: 175, endPoint x: 432, endPoint y: 186, distance: 50.3
click at [432, 178] on div "Warm Honey Duo Mustard Chicken house-blend mustard, maple soy baked potato, lin…" at bounding box center [387, 112] width 356 height 132
click at [432, 92] on div "house-blend mustard, maple soy baked potato, linguine, cherry tomato" at bounding box center [476, 84] width 166 height 15
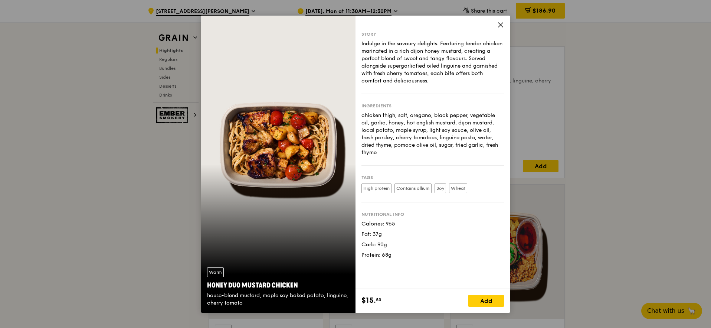
click at [503, 24] on icon at bounding box center [501, 25] width 4 height 4
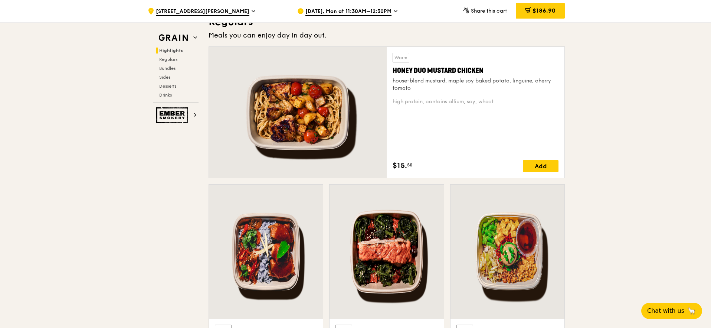
drag, startPoint x: 435, startPoint y: 187, endPoint x: 397, endPoint y: 181, distance: 38.8
click at [397, 92] on div "house-blend mustard, maple soy baked potato, linguine, cherry tomato" at bounding box center [476, 84] width 166 height 15
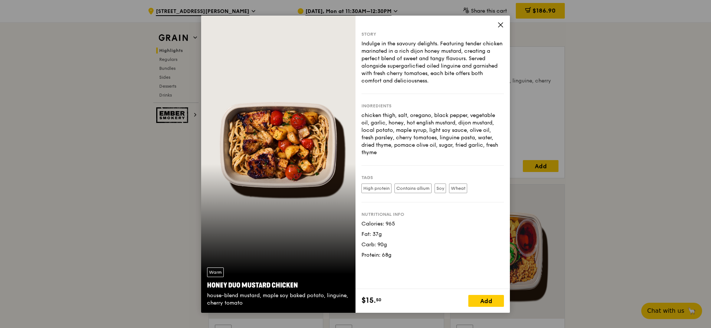
copy div "house-blend mustard, maple soy baked potato, linguine, cherry tomato"
click at [503, 23] on icon at bounding box center [501, 25] width 4 height 4
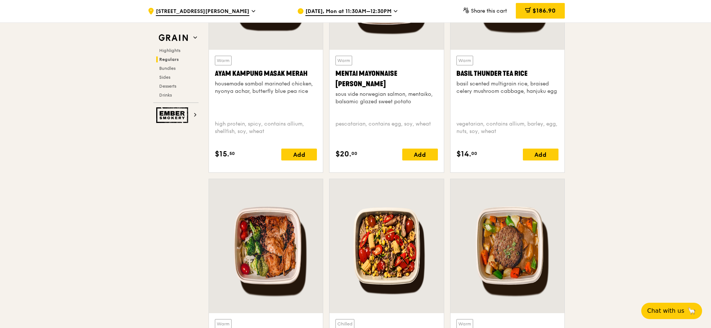
scroll to position [857, 0]
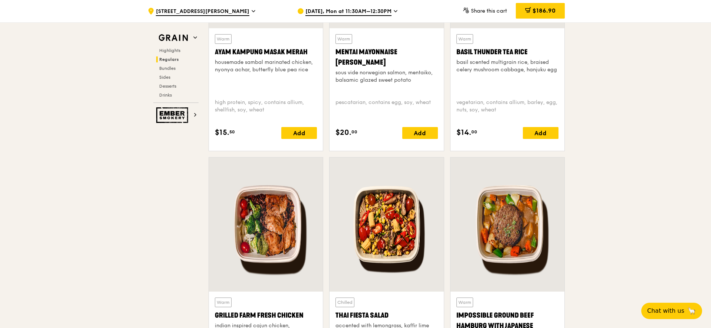
drag, startPoint x: 259, startPoint y: 216, endPoint x: 113, endPoint y: 209, distance: 146.1
click at [209, 151] on div "Warm Ayam Kampung Masak Merah housemade sambal marinated chicken, nyonya achar,…" at bounding box center [266, 89] width 114 height 123
copy div "housemade sambal marinated chicken, nyonya achar, butterfly blue pea rice"
drag, startPoint x: 428, startPoint y: 215, endPoint x: 306, endPoint y: 206, distance: 122.9
click at [336, 84] on div "sous vide norwegian salmon, mentaiko, balsamic glazed sweet potato" at bounding box center [387, 76] width 102 height 15
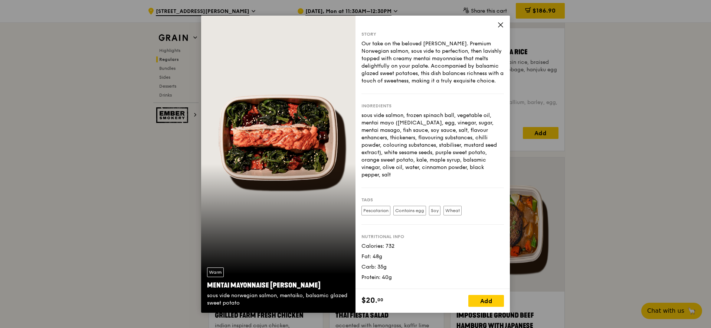
drag, startPoint x: 579, startPoint y: 20, endPoint x: 562, endPoint y: 44, distance: 28.7
click at [504, 22] on span at bounding box center [501, 26] width 7 height 8
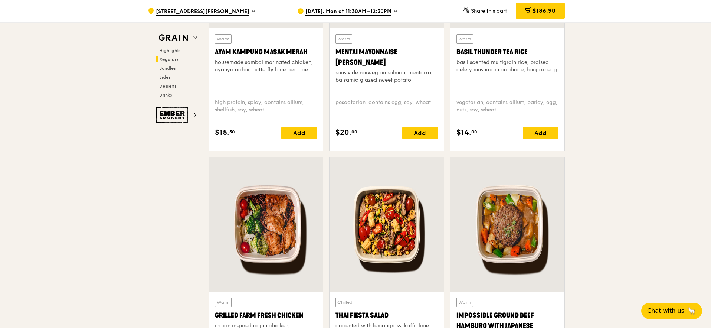
drag, startPoint x: 424, startPoint y: 217, endPoint x: 305, endPoint y: 209, distance: 118.7
click at [330, 151] on div "Warm Mentai Mayonnaise Aburi Salmon sous vide norwegian salmon, mentaiko, balsa…" at bounding box center [387, 89] width 114 height 123
copy div "sous vide norwegian salmon, mentaiko, balsamic glazed sweet potato"
drag, startPoint x: 509, startPoint y: 207, endPoint x: 658, endPoint y: 225, distance: 149.2
click at [527, 145] on div "Warm Basil Thunder Tea Rice basil scented multigrain rice, braised celery mushr…" at bounding box center [508, 89] width 102 height 111
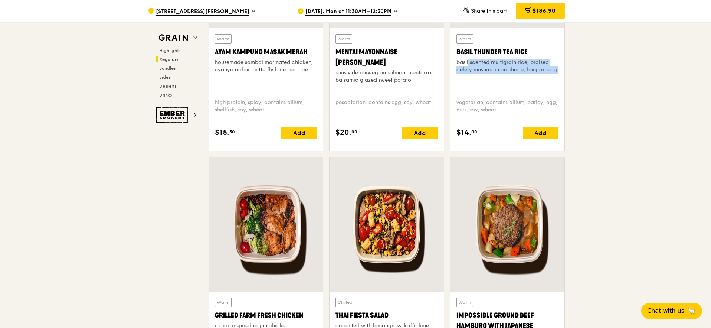
copy div "basil scented multigrain rice, braised celery mushroom cabbage, hanjuku egg"
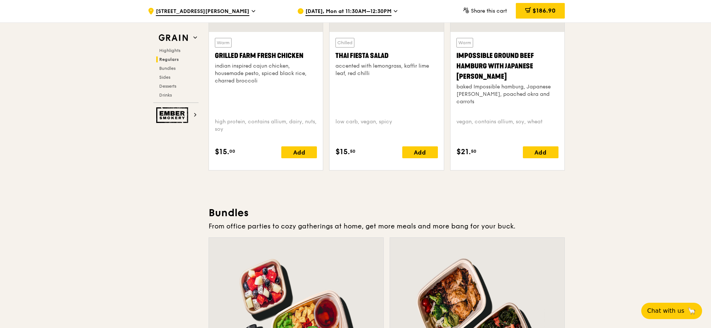
scroll to position [1136, 0]
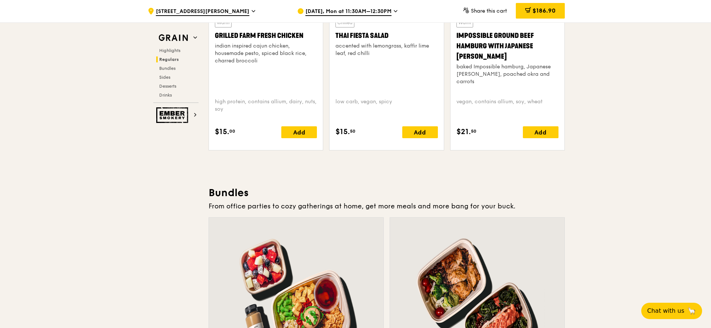
drag, startPoint x: 283, startPoint y: 215, endPoint x: 113, endPoint y: 208, distance: 170.5
click at [209, 150] on div "Warm Grilled Farm Fresh Chicken indian inspired cajun chicken, housemade pesto,…" at bounding box center [266, 81] width 114 height 138
copy div "indian inspired cajun chicken, housemade pesto, spiced black rice, charred broc…"
click at [343, 41] on div "Thai Fiesta Salad" at bounding box center [387, 35] width 102 height 10
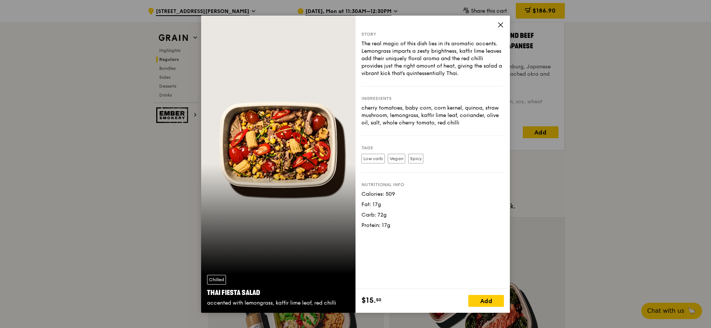
click at [503, 24] on icon at bounding box center [501, 25] width 4 height 4
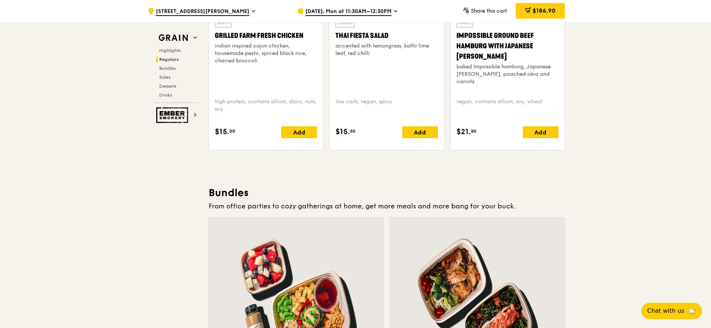
drag, startPoint x: 336, startPoint y: 210, endPoint x: 307, endPoint y: 207, distance: 29.2
click at [336, 57] on div "accented with lemongrass, kaffir lime leaf, red chilli" at bounding box center [387, 49] width 102 height 15
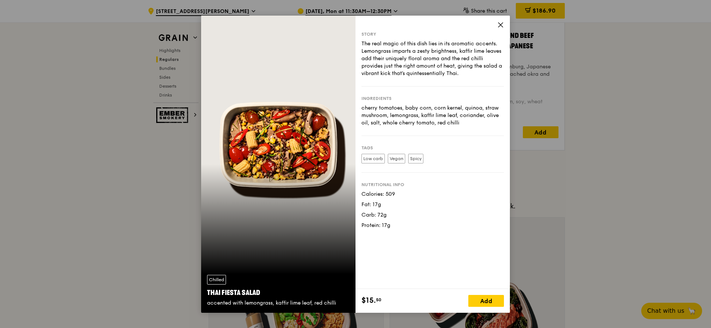
copy div "accented with lemongrass, kaffir lime leaf, red chilli"
click at [504, 26] on icon at bounding box center [501, 25] width 7 height 7
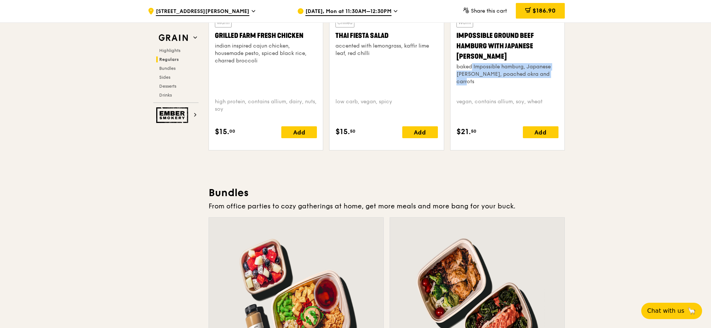
drag, startPoint x: 637, startPoint y: 230, endPoint x: 489, endPoint y: 225, distance: 148.6
click at [489, 150] on div "Warm Impossible Ground Beef Hamburg with Japanese Curry baked Impossible hambur…" at bounding box center [508, 81] width 114 height 138
copy div "baked Impossible hamburg, Japanese [PERSON_NAME], poached okra and carrots"
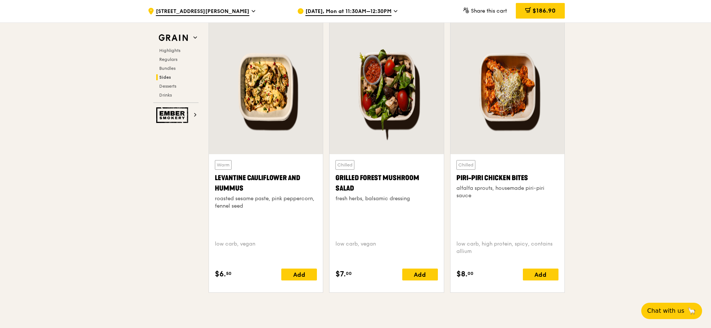
scroll to position [2391, 0]
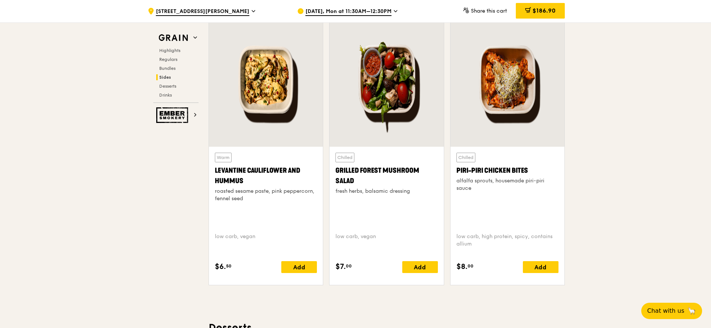
drag, startPoint x: 257, startPoint y: 209, endPoint x: 114, endPoint y: 211, distance: 143.7
copy div "[PERSON_NAME], [PERSON_NAME], cherry tomato"
drag, startPoint x: 646, startPoint y: 209, endPoint x: 399, endPoint y: 207, distance: 247.6
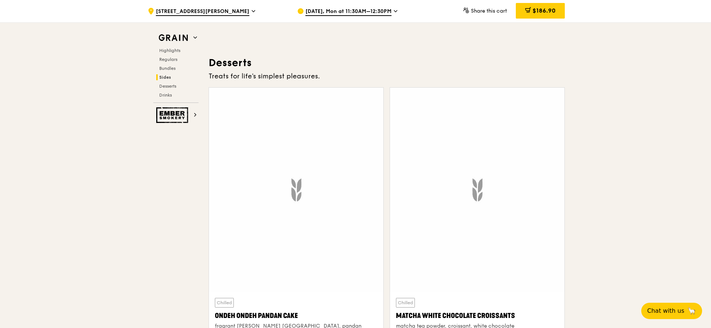
scroll to position [2656, 0]
drag, startPoint x: 154, startPoint y: 201, endPoint x: 108, endPoint y: 184, distance: 48.5
drag, startPoint x: 167, startPoint y: 224, endPoint x: 114, endPoint y: 217, distance: 53.5
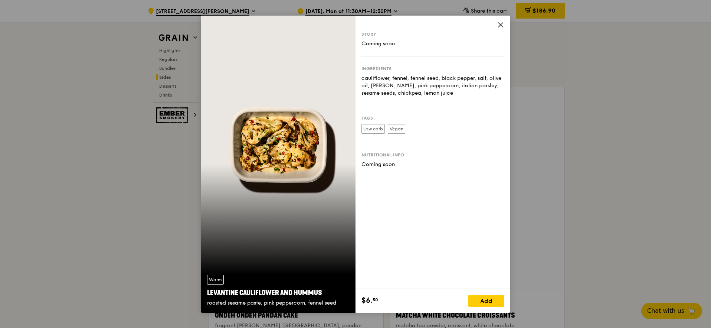
drag, startPoint x: 580, startPoint y: 27, endPoint x: 544, endPoint y: 36, distance: 37.0
click at [504, 27] on icon at bounding box center [501, 25] width 7 height 7
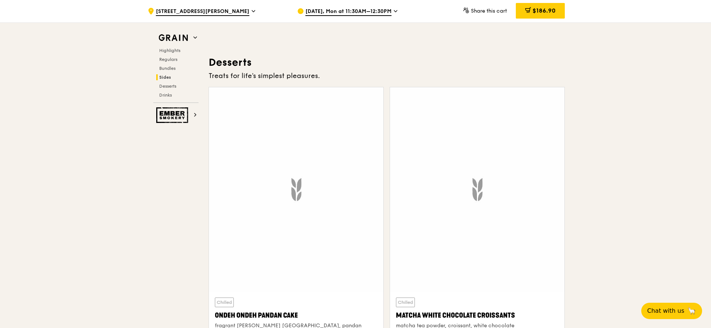
drag, startPoint x: 439, startPoint y: 201, endPoint x: 305, endPoint y: 199, distance: 134.4
drag, startPoint x: 660, startPoint y: 199, endPoint x: 490, endPoint y: 202, distance: 170.1
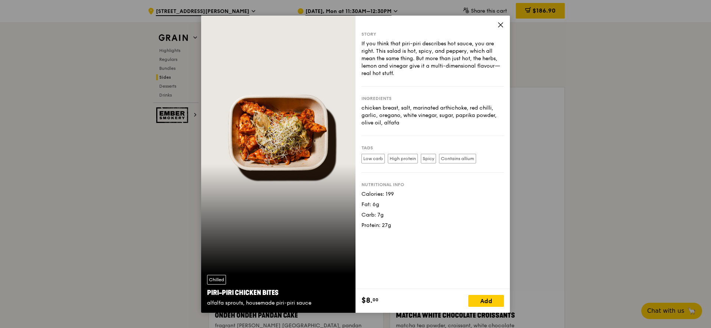
click at [504, 26] on icon at bounding box center [501, 25] width 7 height 7
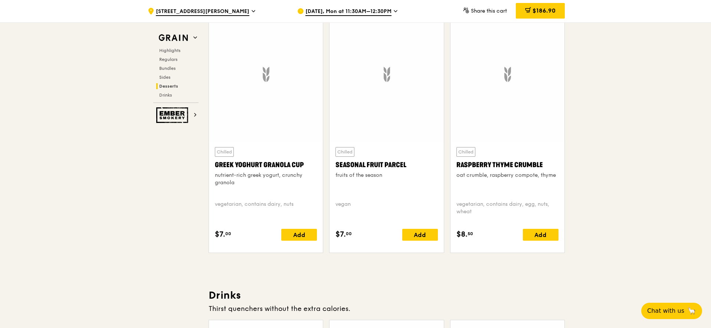
scroll to position [3035, 0]
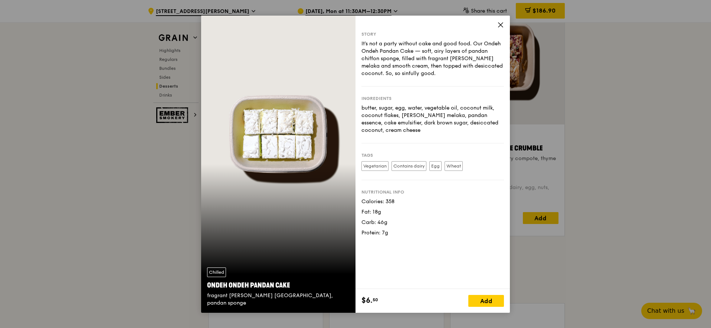
click at [504, 25] on icon at bounding box center [501, 25] width 7 height 7
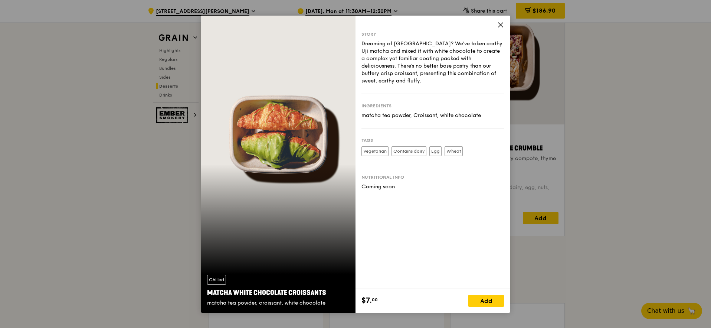
click at [504, 27] on icon at bounding box center [501, 25] width 7 height 7
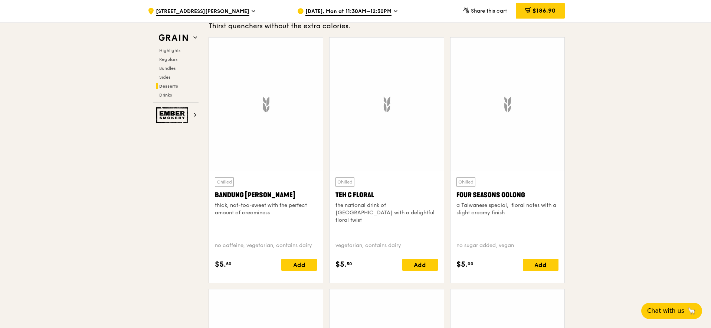
scroll to position [3301, 0]
drag, startPoint x: 499, startPoint y: 235, endPoint x: 649, endPoint y: 237, distance: 149.6
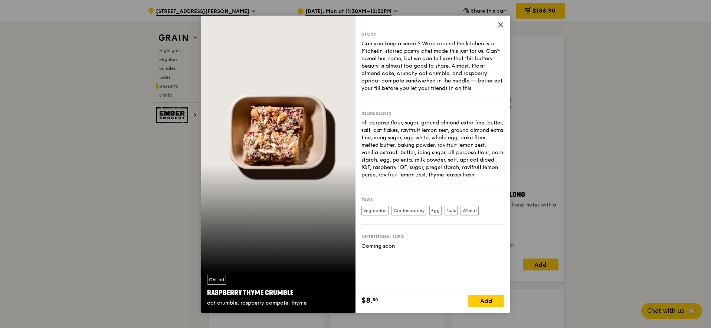
drag, startPoint x: 90, startPoint y: 111, endPoint x: 94, endPoint y: 112, distance: 4.2
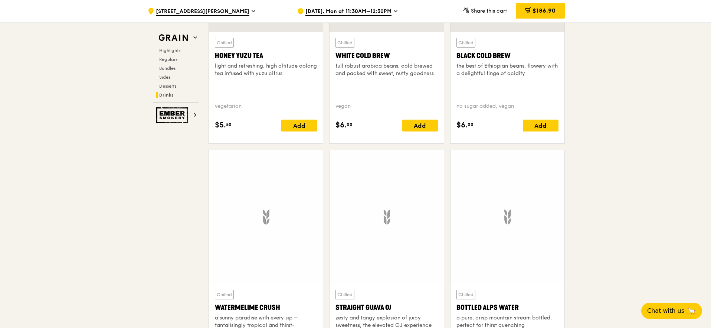
scroll to position [3701, 0]
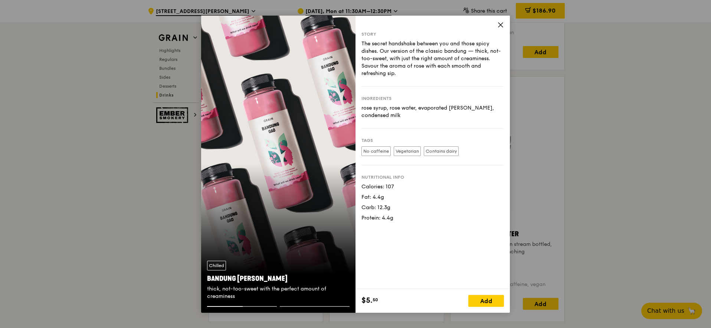
scroll to position [3767, 0]
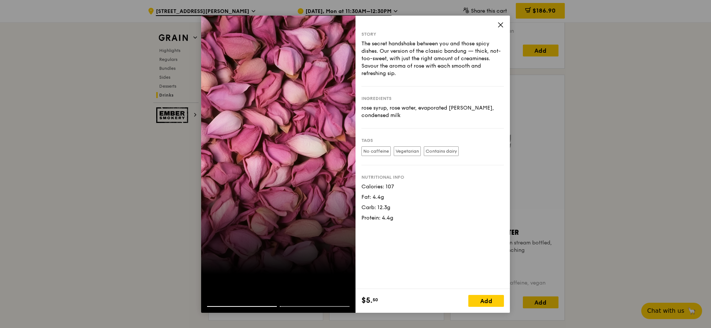
click at [504, 25] on icon at bounding box center [501, 25] width 7 height 7
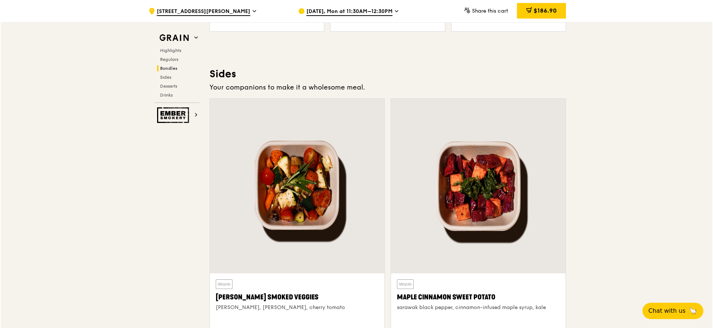
scroll to position [2024, 0]
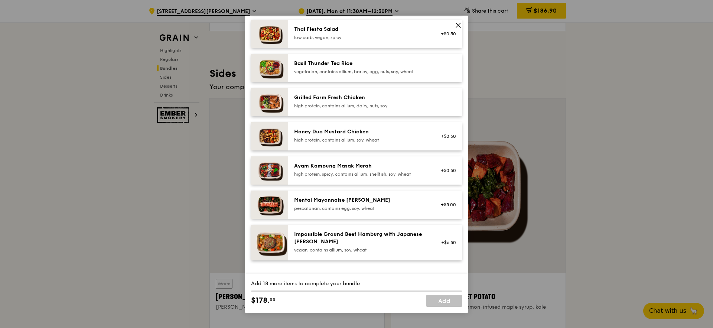
scroll to position [146, 0]
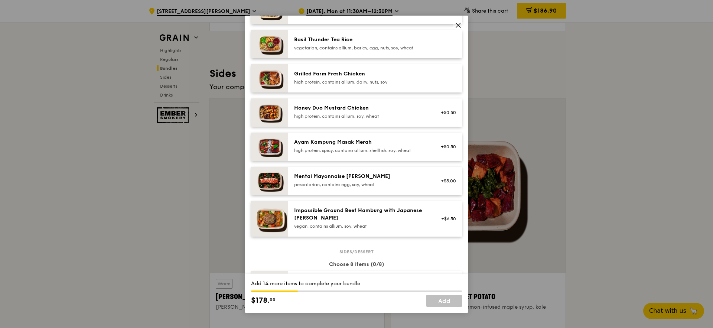
scroll to position [161, 0]
click at [406, 85] on div "high protein, contains allium, dairy, nuts, soy" at bounding box center [360, 82] width 133 height 6
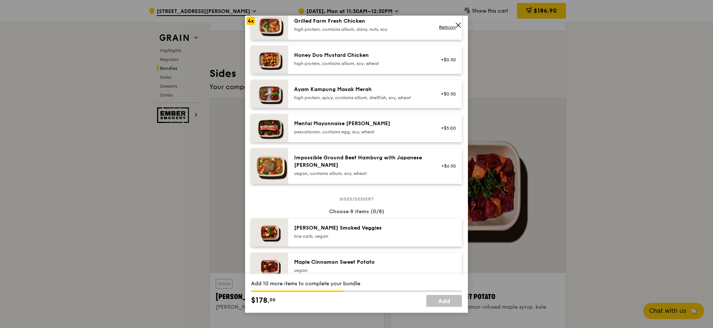
scroll to position [227, 0]
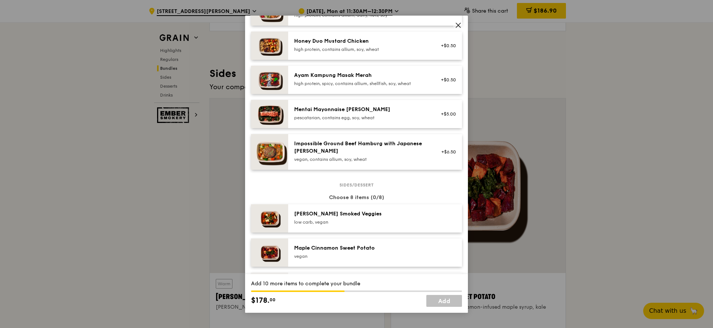
click at [401, 52] on div "high protein, contains allium, soy, wheat" at bounding box center [360, 49] width 133 height 6
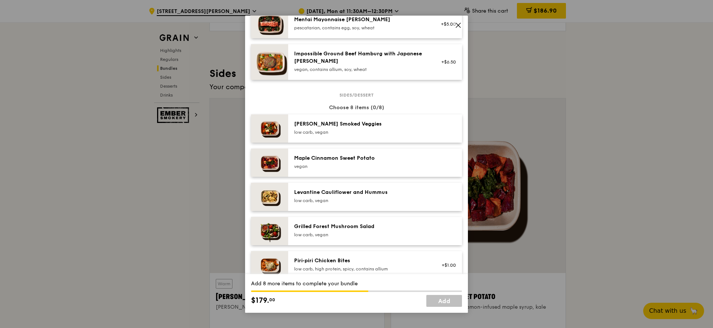
scroll to position [363, 0]
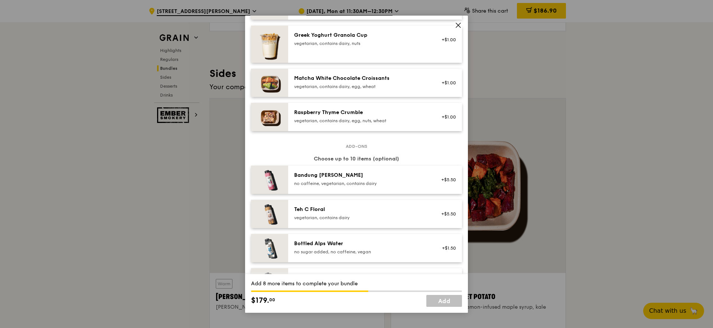
scroll to position [660, 0]
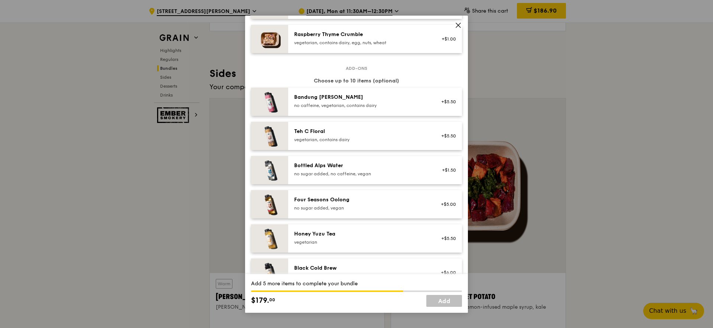
scroll to position [725, 0]
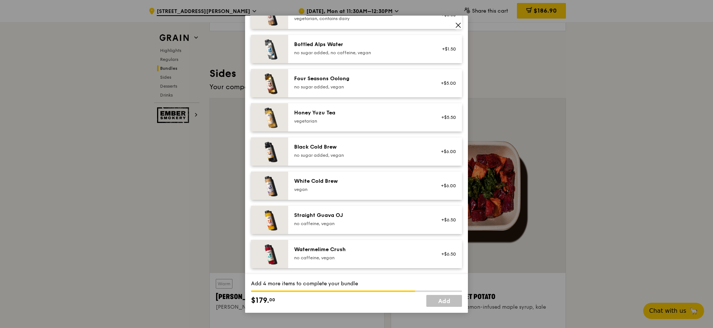
scroll to position [930, 0]
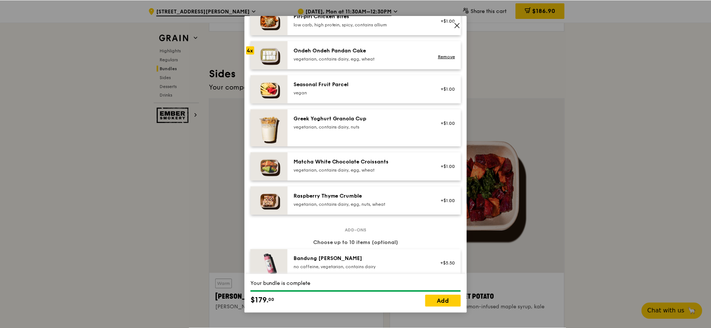
scroll to position [508, 0]
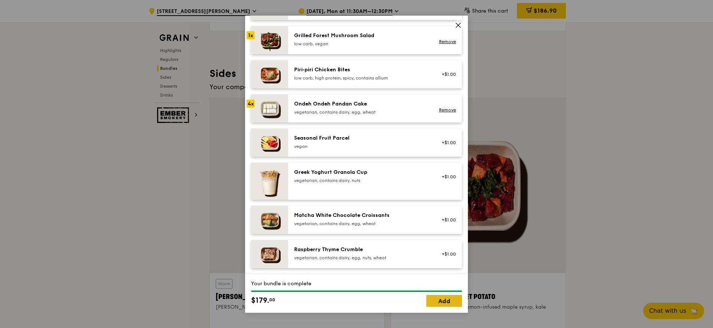
click at [447, 261] on link "Add" at bounding box center [444, 301] width 36 height 12
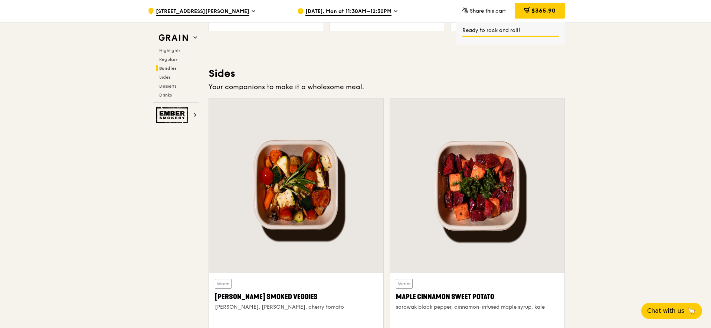
click at [527, 11] on span "$365.90" at bounding box center [544, 10] width 24 height 7
